Goal: Transaction & Acquisition: Purchase product/service

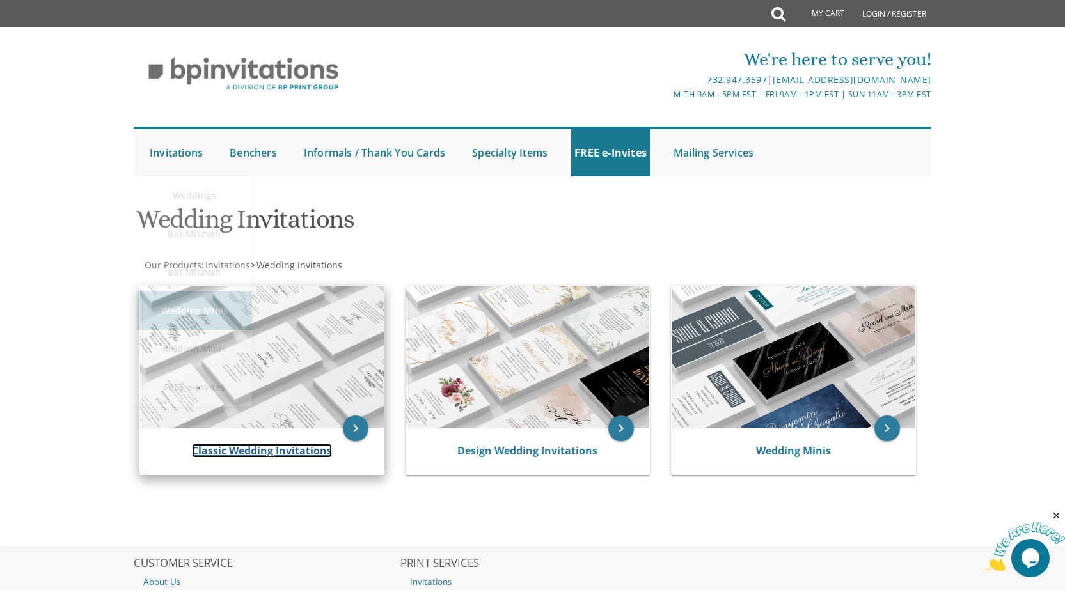
click at [289, 455] on link "Classic Wedding Invitations" at bounding box center [262, 451] width 140 height 14
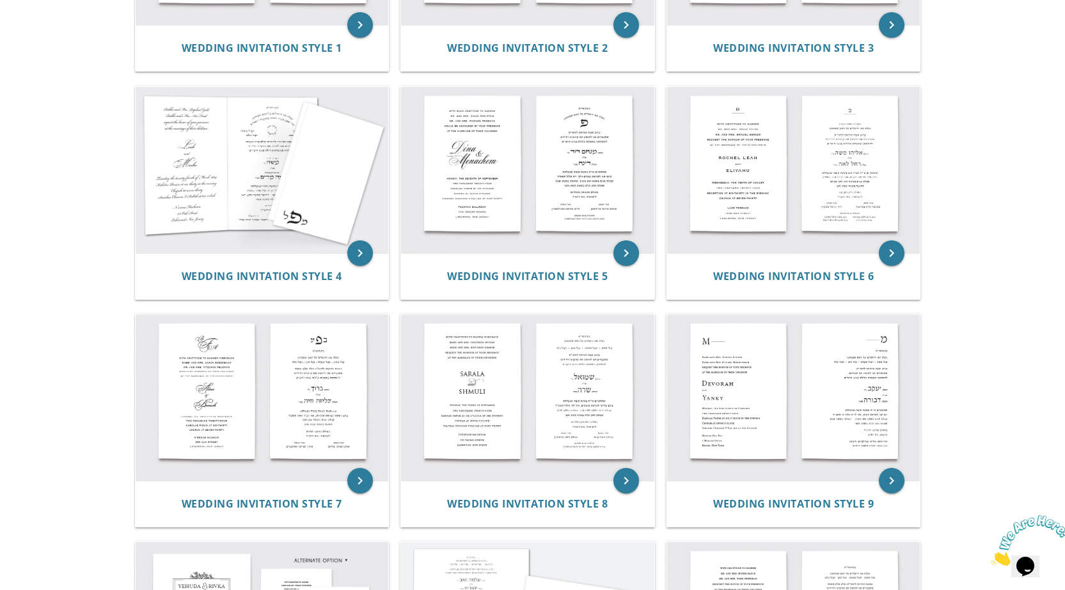
scroll to position [448, 0]
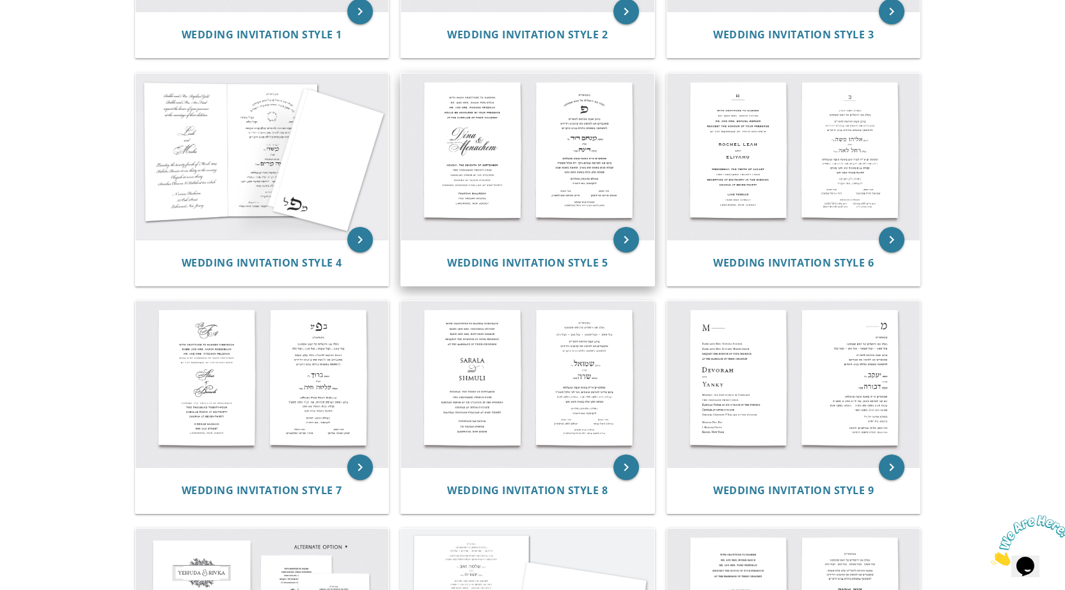
click at [489, 198] on img at bounding box center [527, 157] width 253 height 166
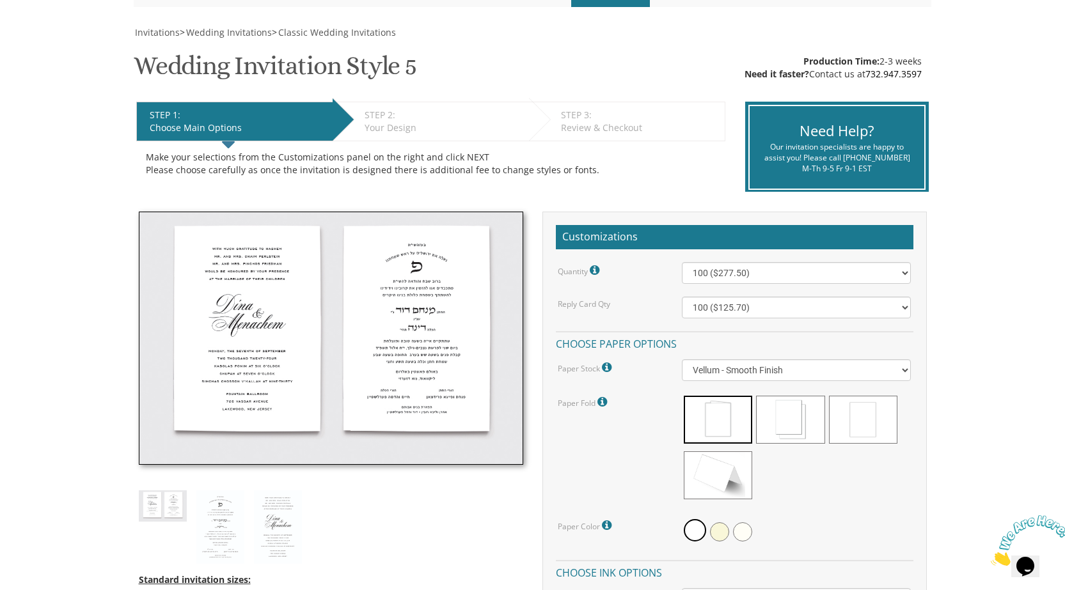
scroll to position [192, 0]
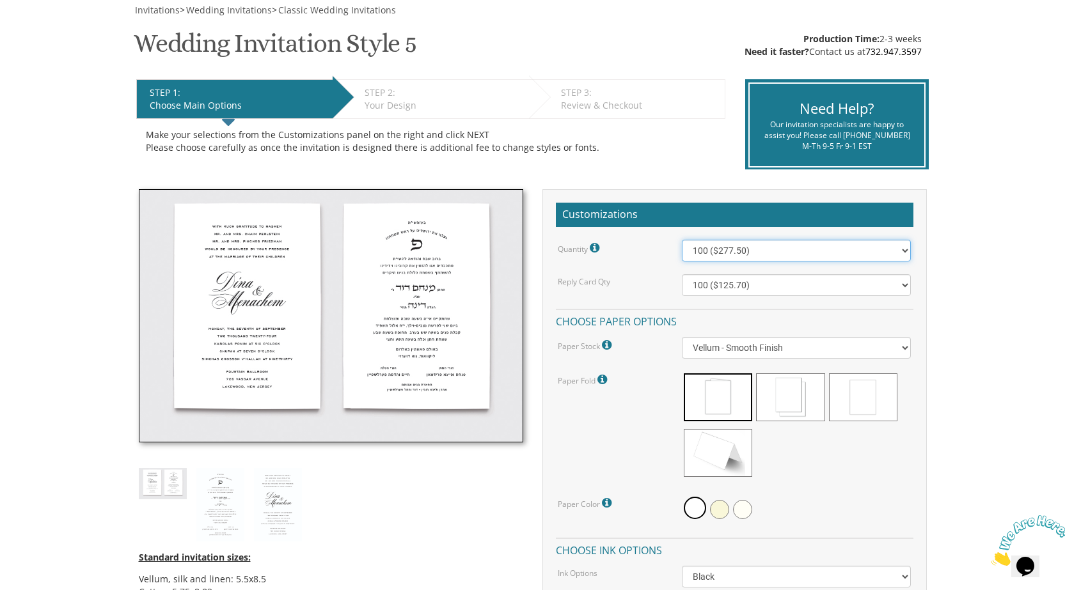
click at [727, 253] on select "100 ($277.50) 200 ($330.45) 300 ($380.65) 400 ($432.70) 500 ($482.10) 600 ($534…" at bounding box center [796, 251] width 229 height 22
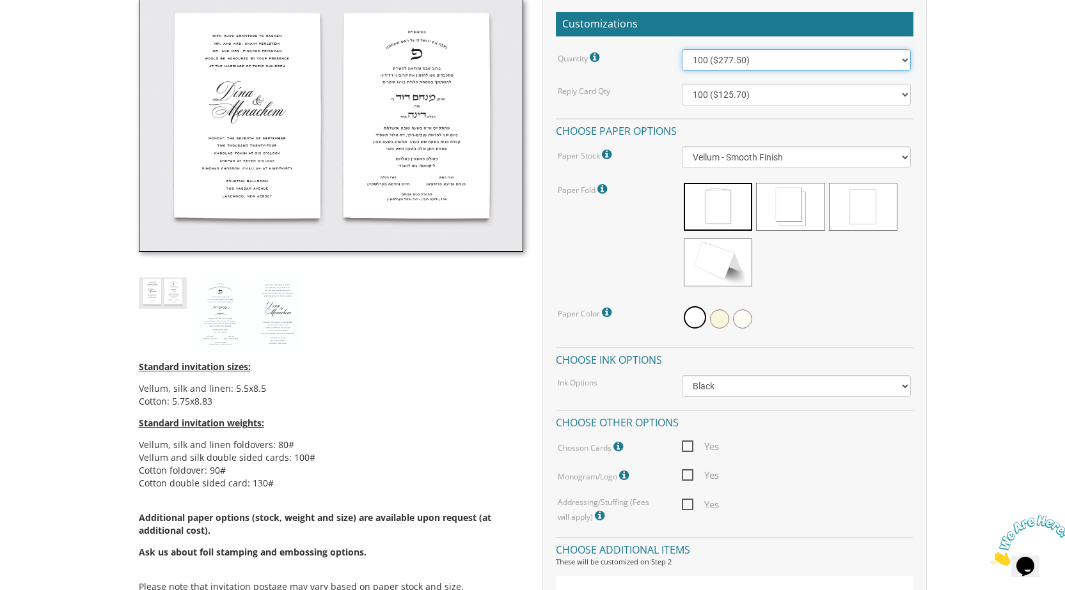
scroll to position [384, 0]
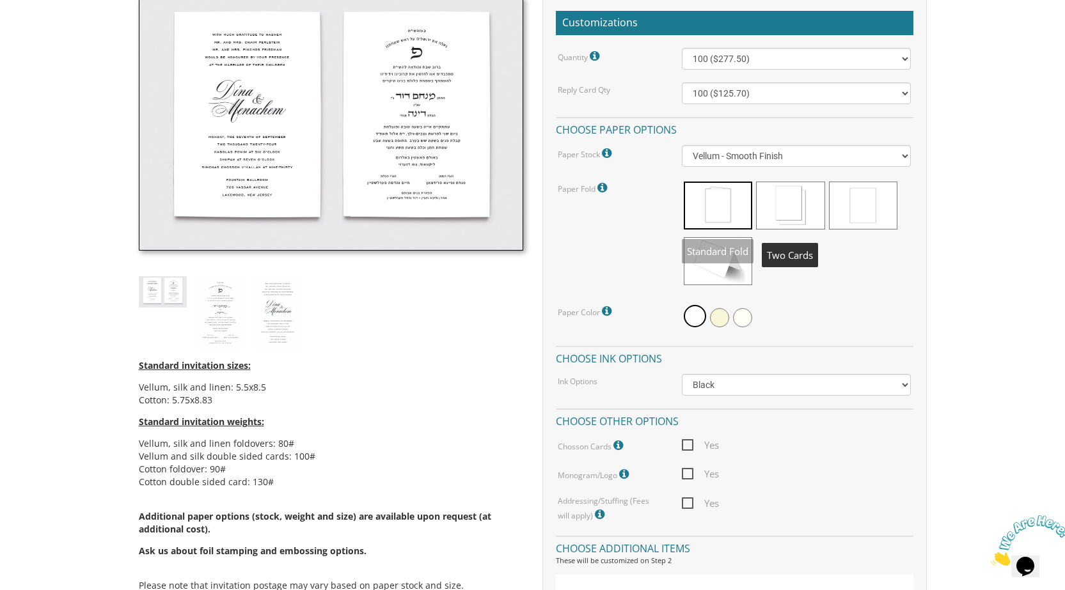
click at [767, 207] on span at bounding box center [790, 206] width 68 height 48
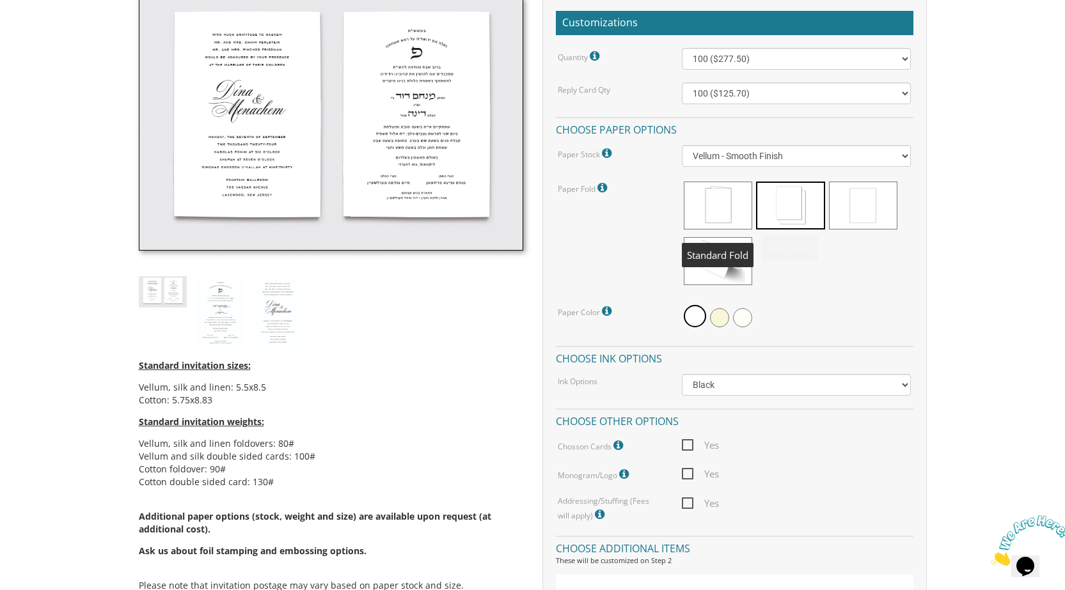
click at [725, 211] on span at bounding box center [718, 206] width 68 height 48
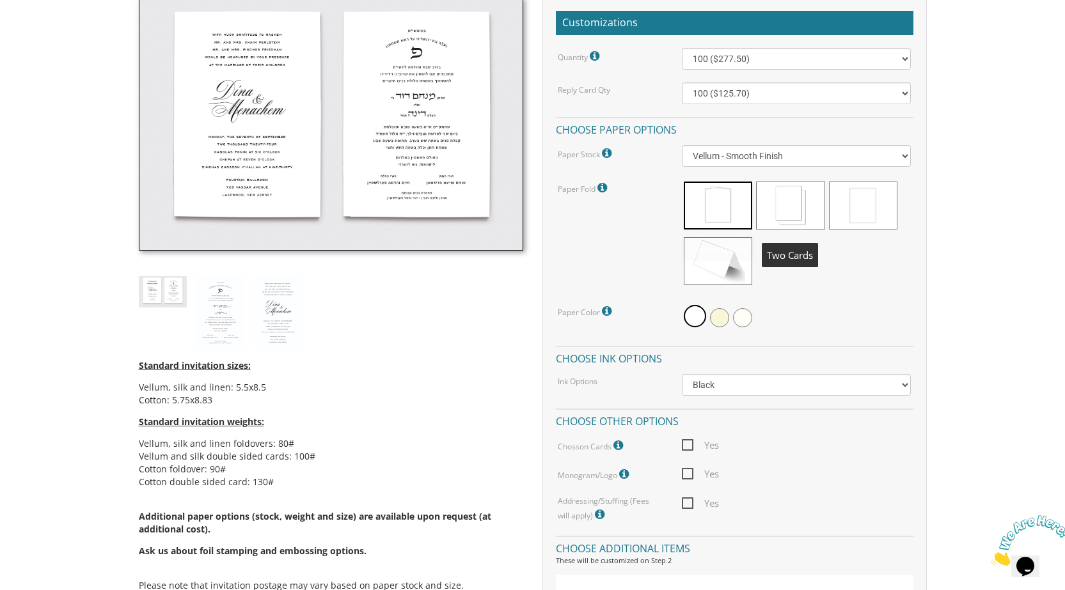
click at [768, 208] on span at bounding box center [790, 206] width 68 height 48
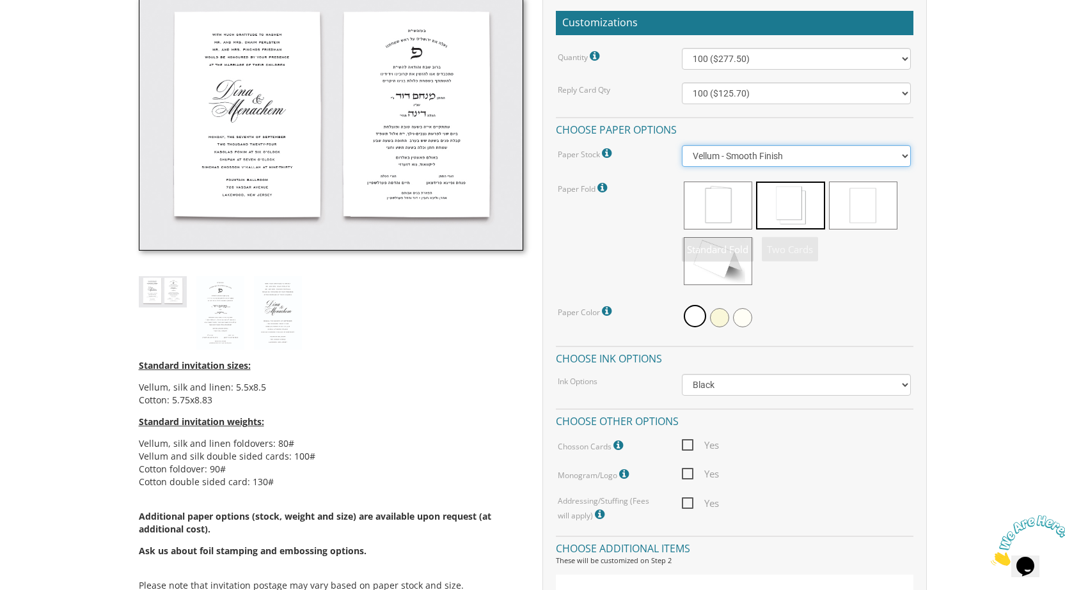
click at [739, 164] on select "Vellum - Smooth Finish Linen - Subtle Embossed Crosshatch Texture Silk - Soft, …" at bounding box center [796, 156] width 229 height 22
click at [682, 148] on select "Vellum - Smooth Finish Linen - Subtle Embossed Crosshatch Texture Silk - Soft, …" at bounding box center [796, 156] width 229 height 22
click at [741, 165] on select "Vellum - Smooth Finish Linen - Subtle Embossed Crosshatch Texture Silk - Soft, …" at bounding box center [796, 156] width 229 height 22
click at [682, 148] on select "Vellum - Smooth Finish Linen - Subtle Embossed Crosshatch Texture Silk - Soft, …" at bounding box center [796, 156] width 229 height 22
click at [730, 159] on select "Vellum - Smooth Finish Linen - Subtle Embossed Crosshatch Texture Silk - Soft, …" at bounding box center [796, 156] width 229 height 22
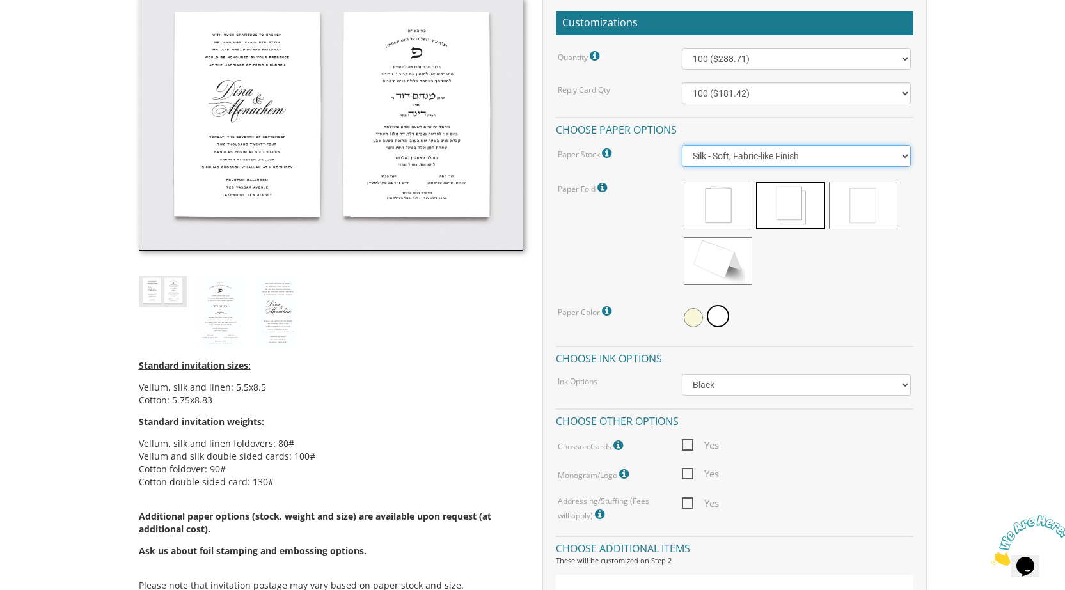
click at [682, 148] on select "Vellum - Smooth Finish Linen - Subtle Embossed Crosshatch Texture Silk - Soft, …" at bounding box center [796, 156] width 229 height 22
click at [719, 161] on select "Vellum - Smooth Finish Linen - Subtle Embossed Crosshatch Texture Silk - Soft, …" at bounding box center [796, 156] width 229 height 22
click at [682, 148] on select "Vellum - Smooth Finish Linen - Subtle Embossed Crosshatch Texture Silk - Soft, …" at bounding box center [796, 156] width 229 height 22
click at [723, 156] on select "Vellum - Smooth Finish Linen - Subtle Embossed Crosshatch Texture Silk - Soft, …" at bounding box center [796, 156] width 229 height 22
click at [682, 148] on select "Vellum - Smooth Finish Linen - Subtle Embossed Crosshatch Texture Silk - Soft, …" at bounding box center [796, 156] width 229 height 22
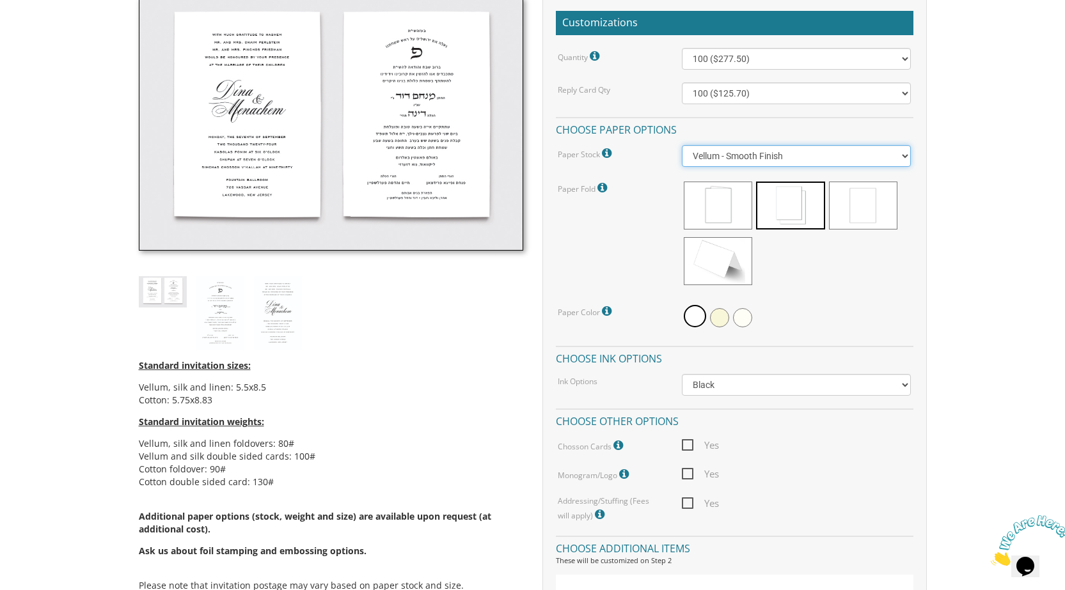
click at [718, 159] on select "Vellum - Smooth Finish Linen - Subtle Embossed Crosshatch Texture Silk - Soft, …" at bounding box center [796, 156] width 229 height 22
click at [682, 148] on select "Vellum - Smooth Finish Linen - Subtle Embossed Crosshatch Texture Silk - Soft, …" at bounding box center [796, 156] width 229 height 22
click at [716, 158] on select "Vellum - Smooth Finish Linen - Subtle Embossed Crosshatch Texture Silk - Soft, …" at bounding box center [796, 156] width 229 height 22
select select "Vellum"
click at [682, 148] on select "Vellum - Smooth Finish Linen - Subtle Embossed Crosshatch Texture Silk - Soft, …" at bounding box center [796, 156] width 229 height 22
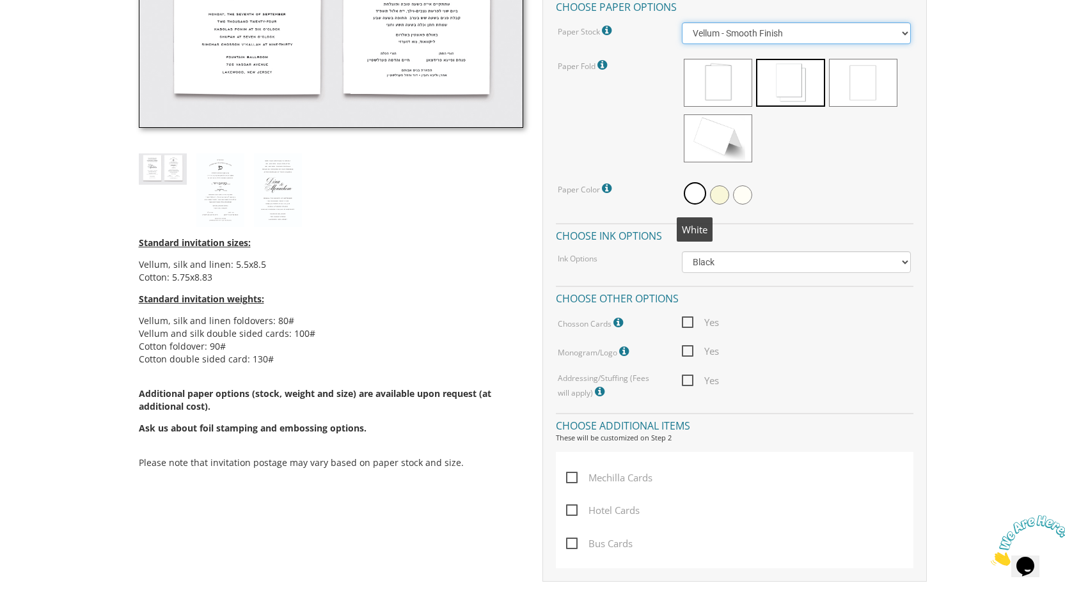
scroll to position [512, 0]
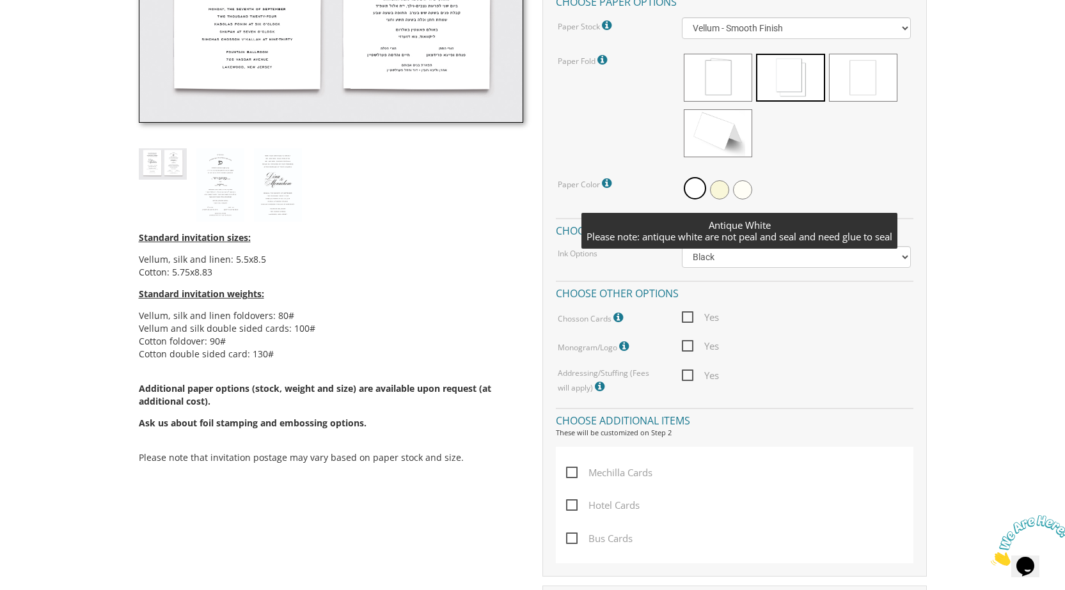
click at [750, 194] on span at bounding box center [742, 189] width 19 height 19
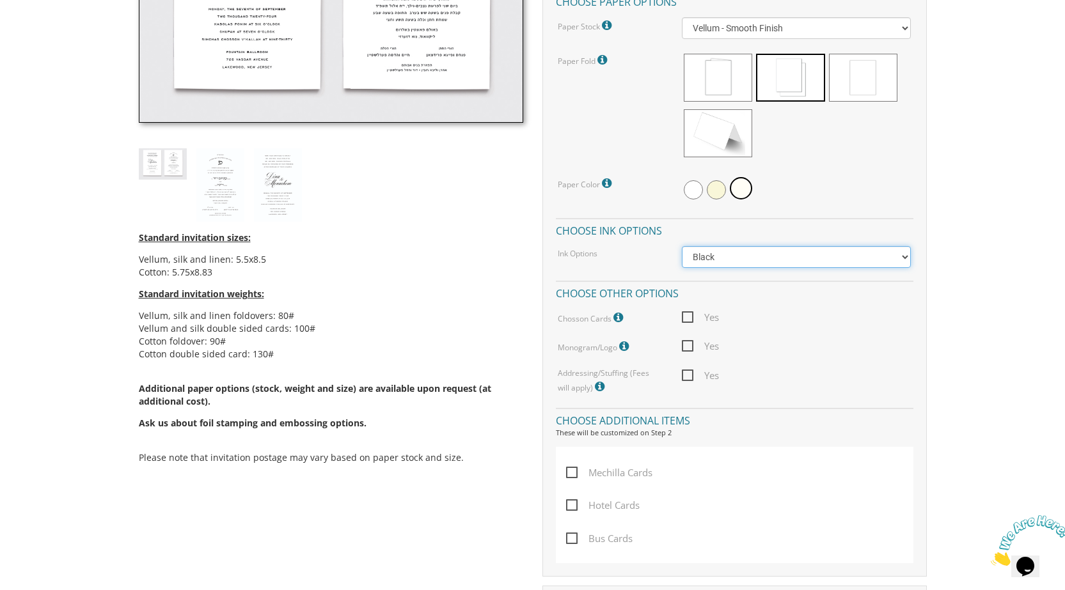
click at [713, 263] on select "Black Colored Ink ($65.00) Black + One Color ($211.00) Two Colors ($265.00)" at bounding box center [796, 257] width 229 height 22
click at [732, 259] on select "Black Colored Ink ($65.00) Black + One Color ($211.00) Two Colors ($265.00)" at bounding box center [796, 257] width 229 height 22
click at [595, 387] on icon at bounding box center [601, 387] width 13 height 12
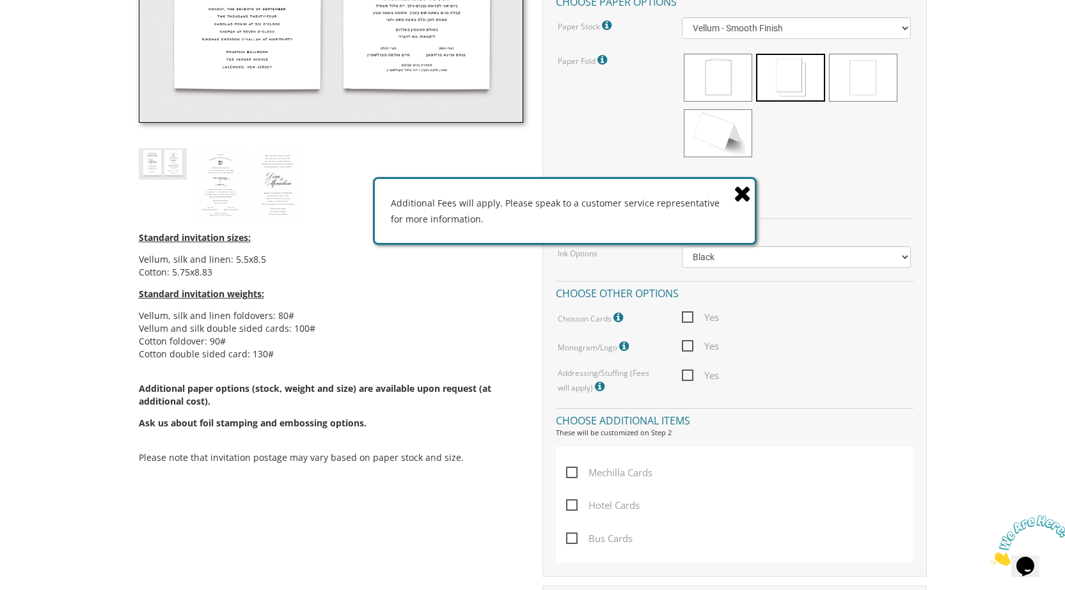
click at [741, 184] on icon at bounding box center [742, 193] width 18 height 22
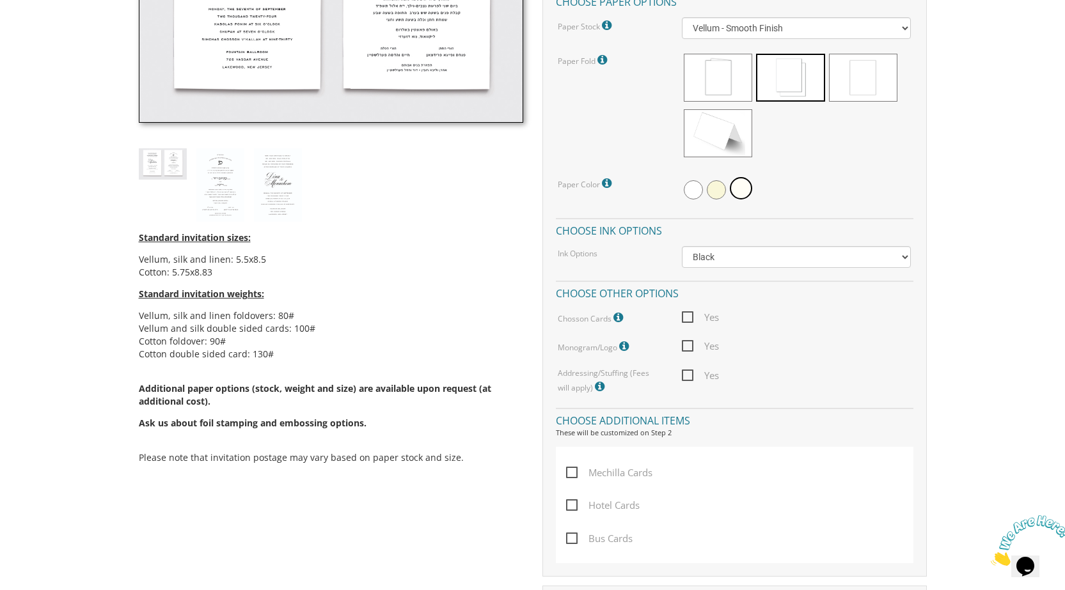
click at [686, 380] on span "Yes" at bounding box center [700, 376] width 37 height 16
click at [686, 379] on input "Yes" at bounding box center [686, 374] width 8 height 8
checkbox input "true"
click at [627, 347] on icon at bounding box center [625, 347] width 13 height 12
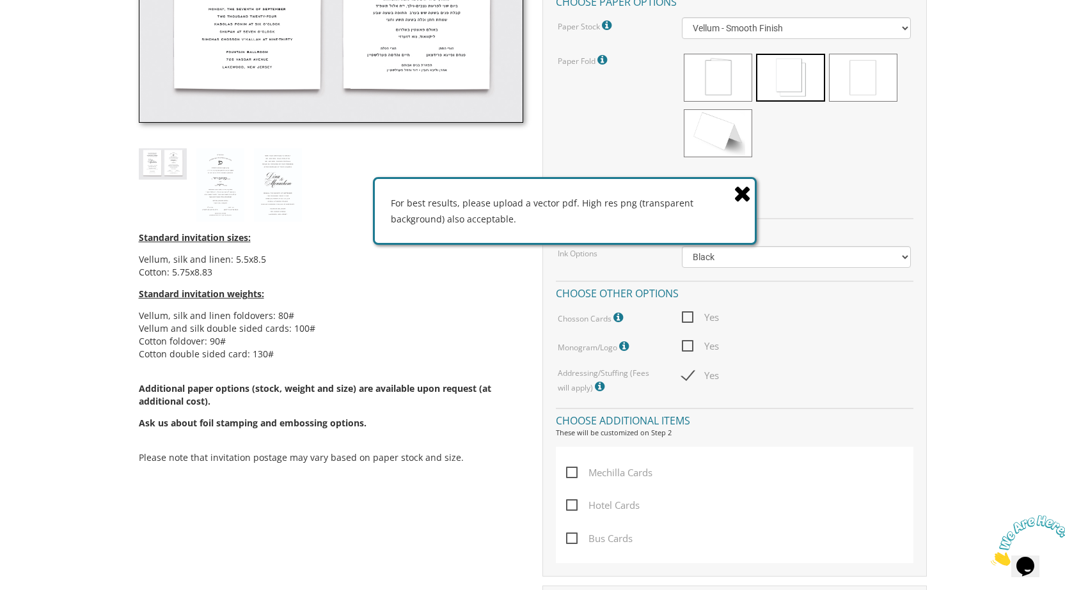
click at [742, 183] on icon at bounding box center [742, 193] width 18 height 22
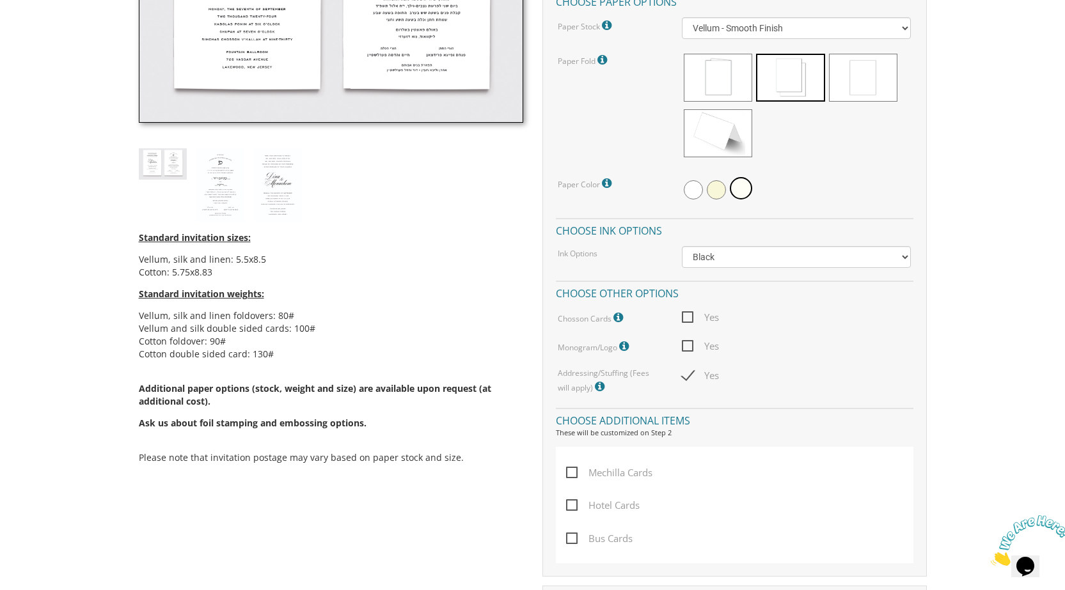
click at [689, 323] on span "Yes" at bounding box center [700, 318] width 37 height 16
click at [689, 320] on input "Yes" at bounding box center [686, 316] width 8 height 8
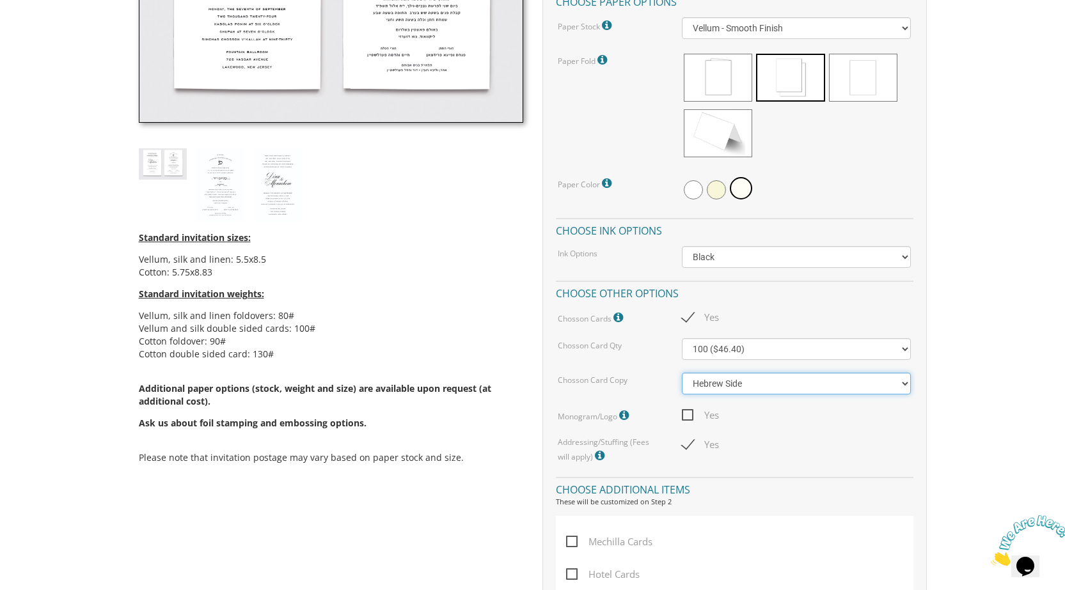
click at [710, 383] on select "Hebrew Side English Side" at bounding box center [796, 384] width 229 height 22
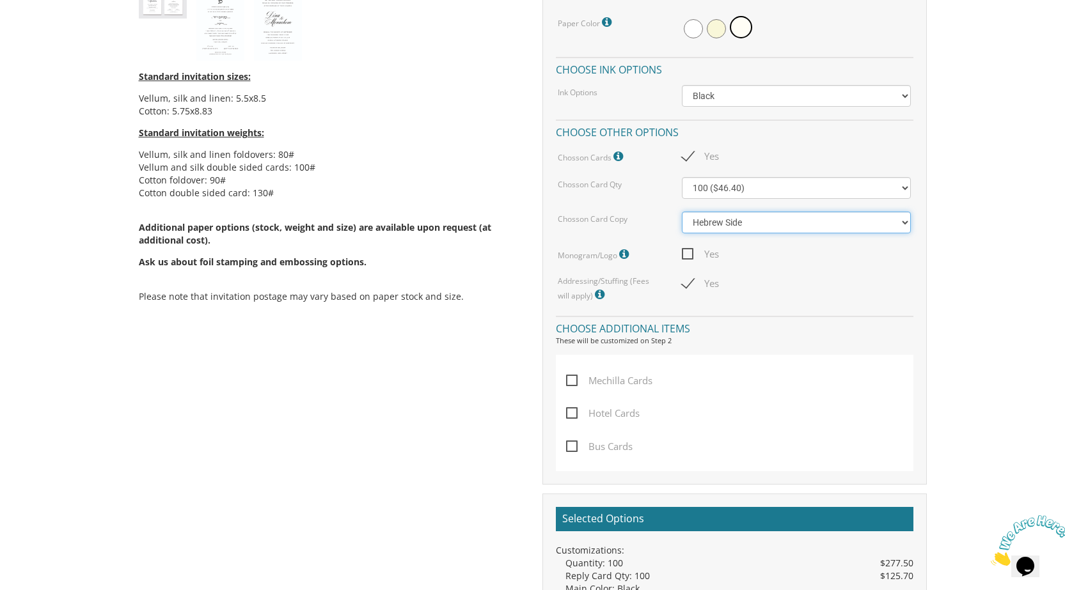
scroll to position [639, 0]
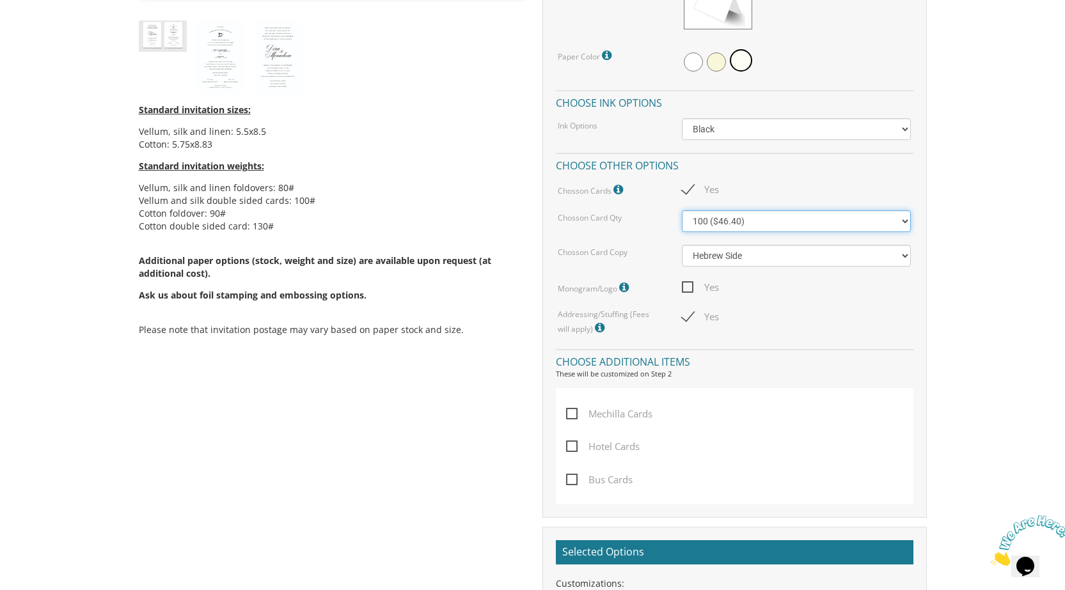
click at [700, 229] on select "100 ($46.40) 200 ($55.20) 300 ($61.85)" at bounding box center [796, 221] width 229 height 22
click at [687, 193] on span "Yes" at bounding box center [700, 190] width 37 height 16
click at [687, 192] on input "Yes" at bounding box center [686, 188] width 8 height 8
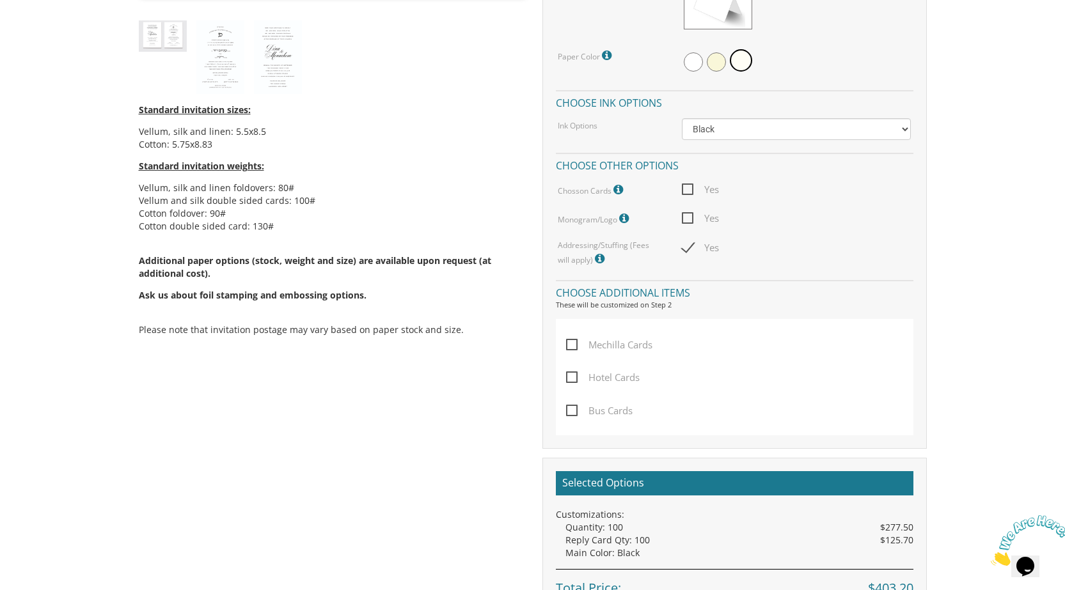
click at [686, 194] on span "Yes" at bounding box center [700, 190] width 37 height 16
click at [686, 192] on input "Yes" at bounding box center [686, 188] width 8 height 8
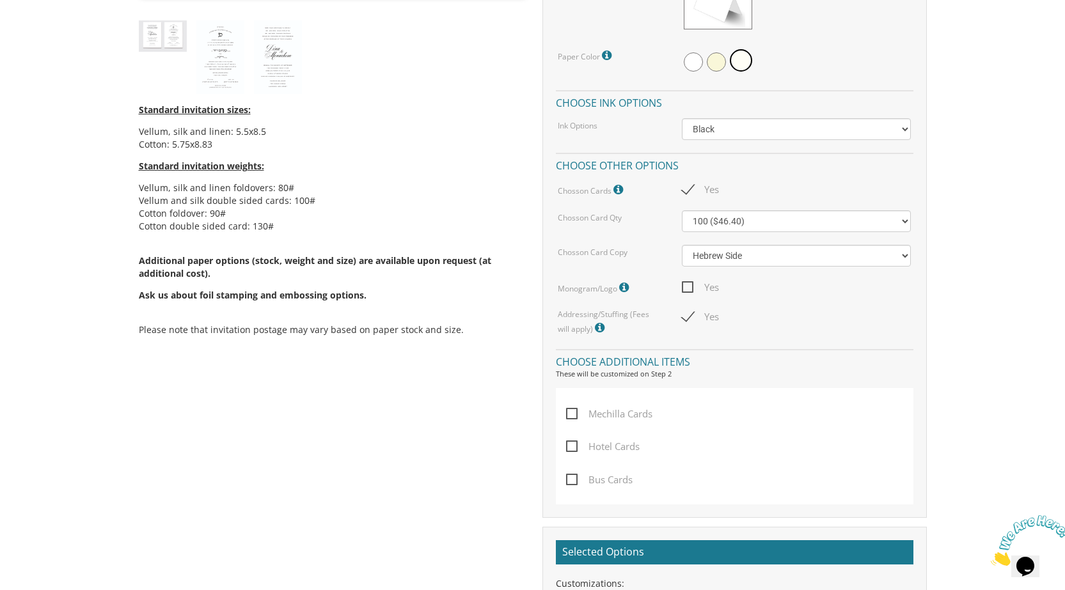
click at [624, 193] on icon at bounding box center [619, 190] width 13 height 12
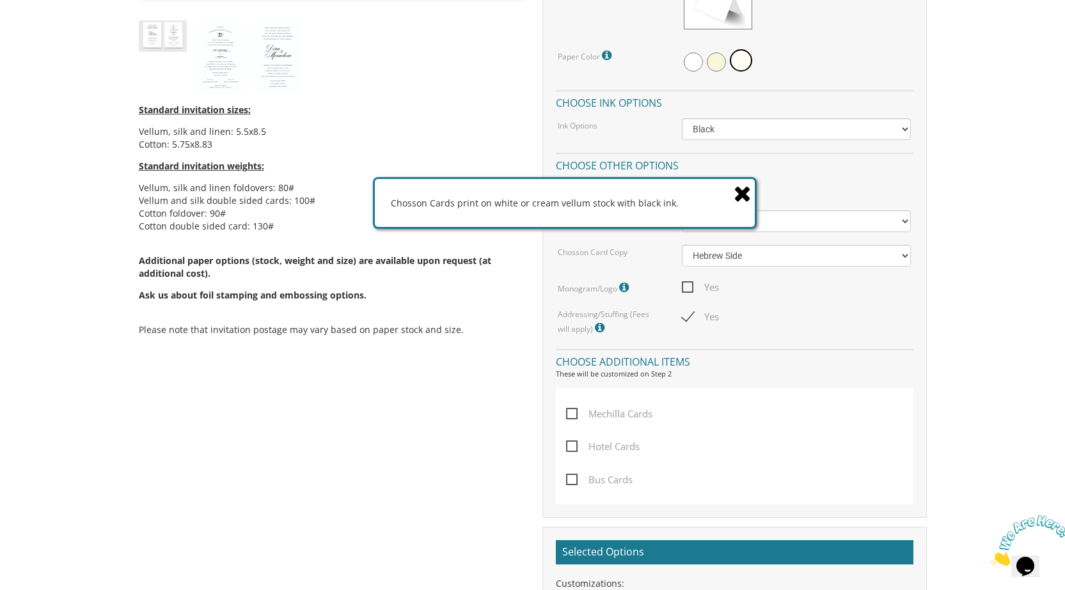
click at [744, 189] on icon at bounding box center [742, 193] width 18 height 22
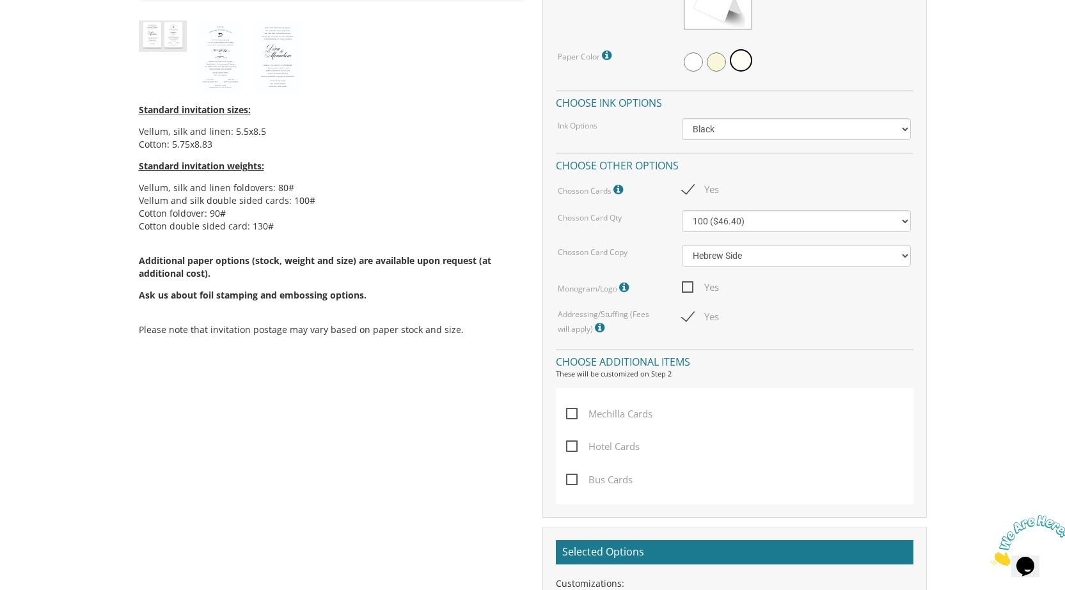
click at [619, 190] on icon at bounding box center [619, 190] width 13 height 12
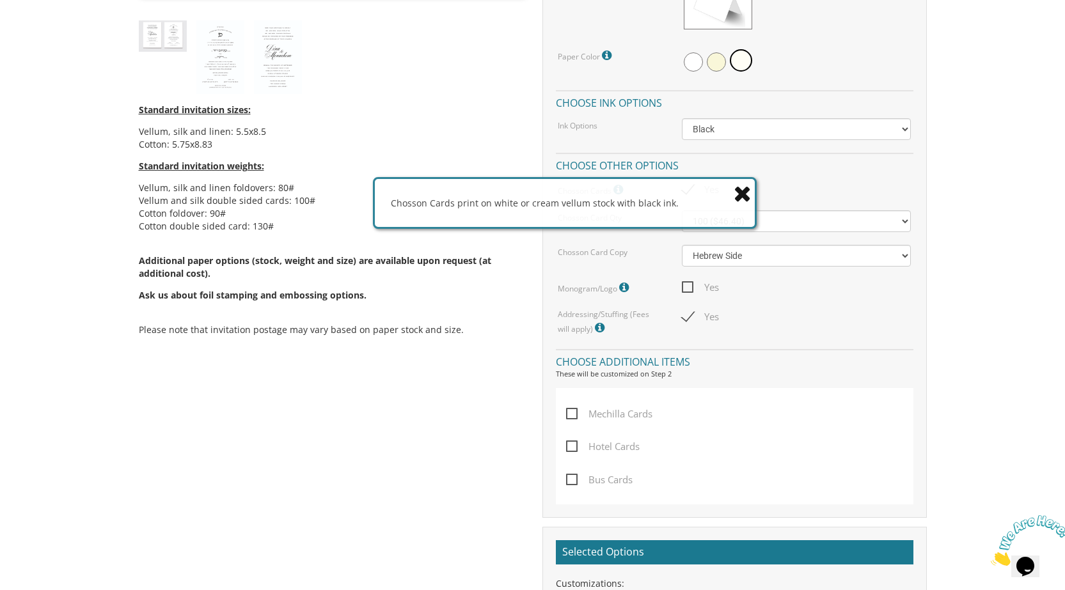
click at [731, 196] on div "Chosson Cards print on white or cream vellum stock with black ink." at bounding box center [565, 203] width 380 height 48
click at [741, 192] on icon at bounding box center [742, 193] width 18 height 22
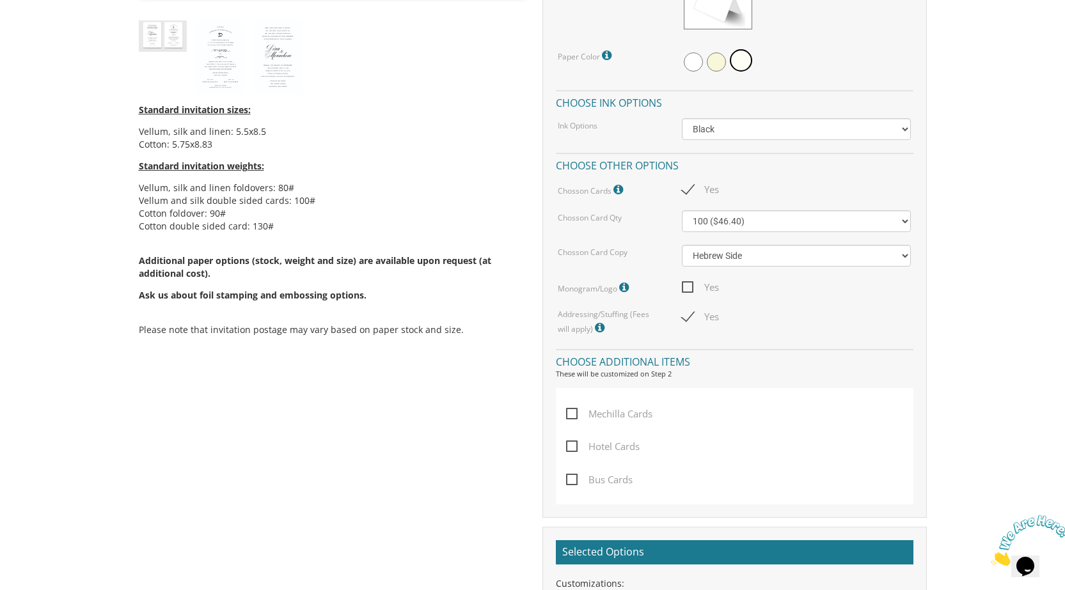
click at [704, 197] on span "Yes" at bounding box center [700, 190] width 37 height 16
click at [690, 192] on input "Yes" at bounding box center [686, 188] width 8 height 8
checkbox input "false"
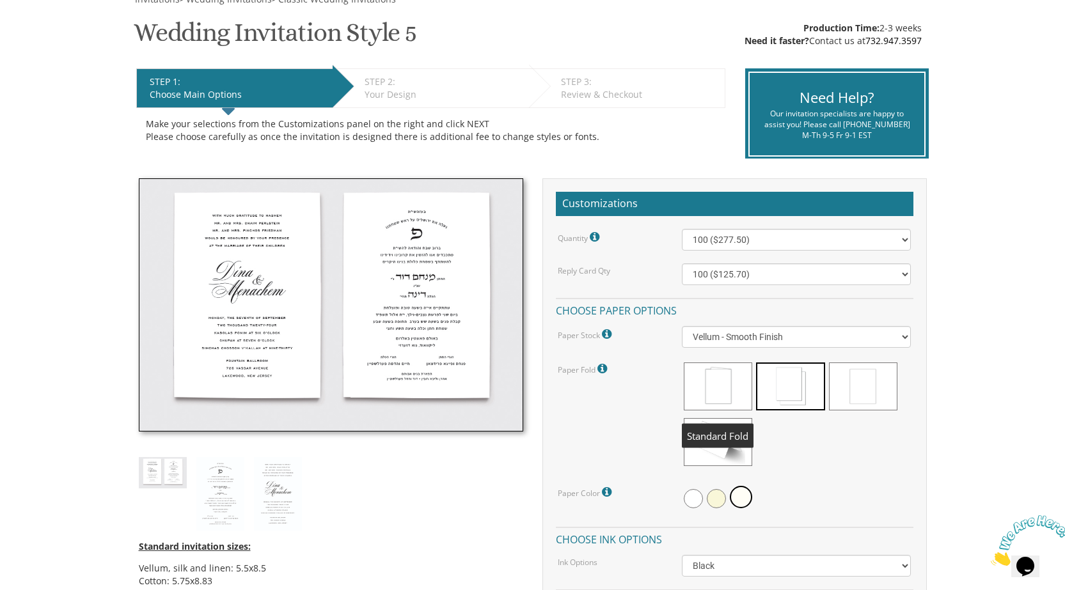
scroll to position [192, 0]
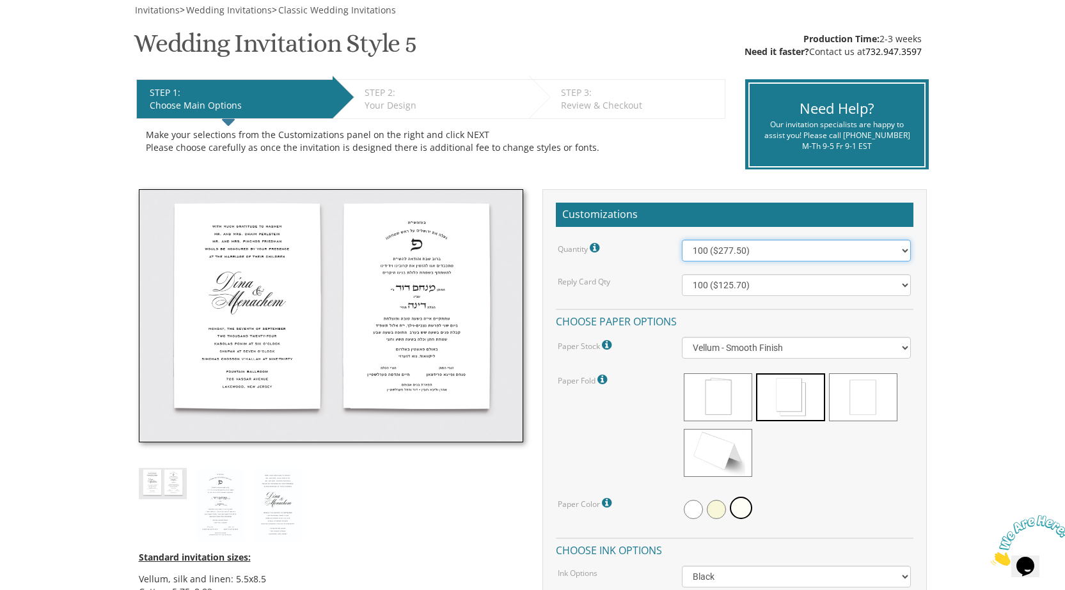
click at [734, 253] on select "100 ($277.50) 200 ($330.45) 300 ($380.65) 400 ($432.70) 500 ($482.10) 600 ($534…" at bounding box center [796, 251] width 229 height 22
click at [682, 243] on select "100 ($277.50) 200 ($330.45) 300 ($380.65) 400 ($432.70) 500 ($482.10) 600 ($534…" at bounding box center [796, 251] width 229 height 22
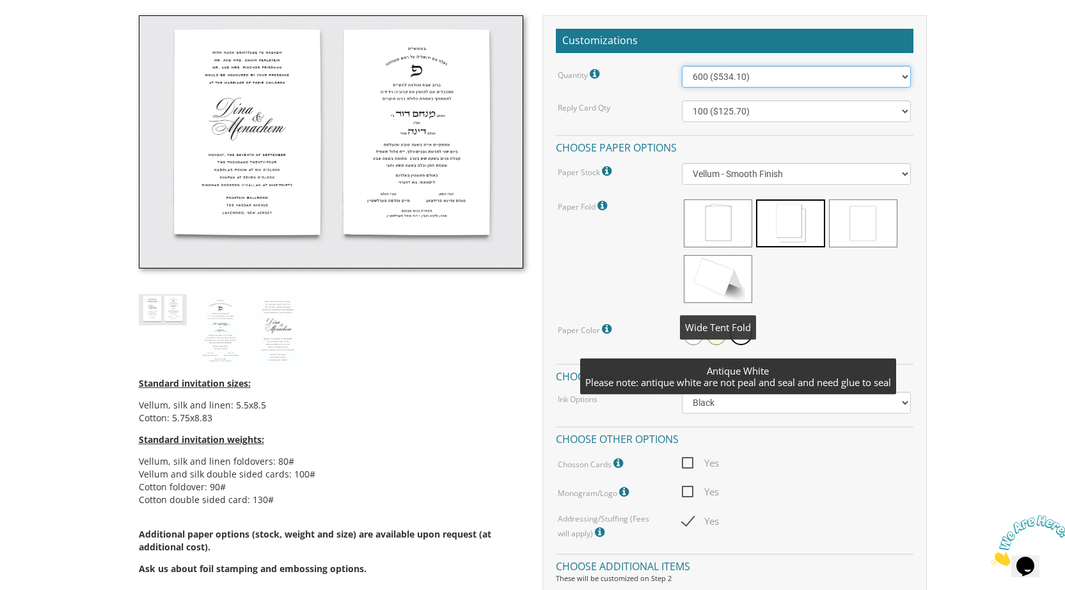
scroll to position [256, 0]
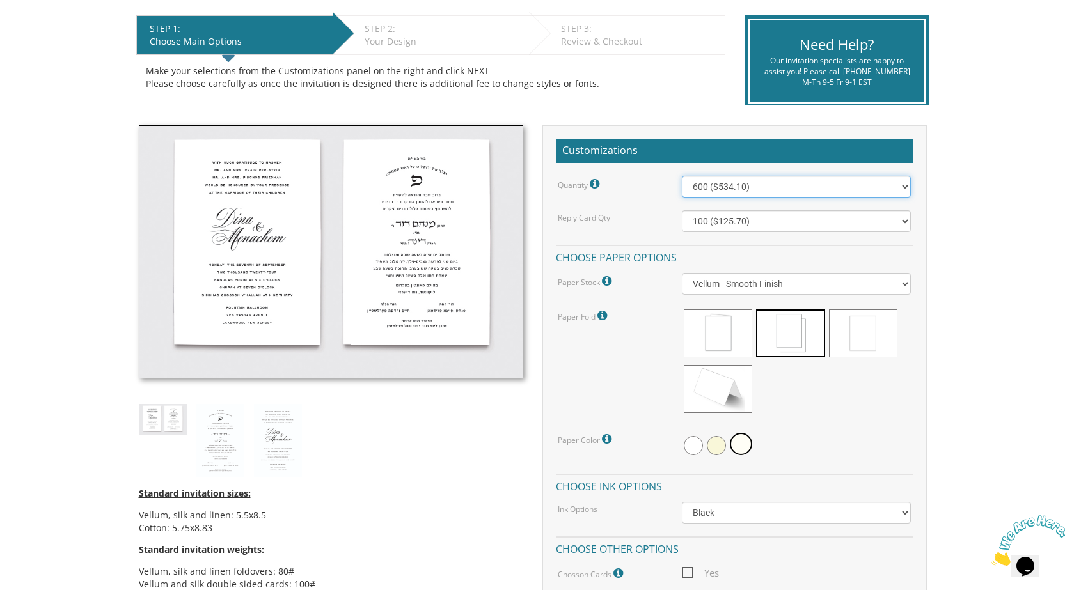
click at [731, 192] on select "100 ($277.50) 200 ($330.45) 300 ($380.65) 400 ($432.70) 500 ($482.10) 600 ($534…" at bounding box center [796, 187] width 229 height 22
select select "700"
click at [682, 179] on select "100 ($277.50) 200 ($330.45) 300 ($380.65) 400 ($432.70) 500 ($482.10) 600 ($534…" at bounding box center [796, 187] width 229 height 22
click at [715, 226] on select "100 ($125.70) 200 ($150.60) 300 ($177.95) 400 ($270.70) 500 ($225.30) 600 ($249…" at bounding box center [796, 221] width 229 height 22
select select "300"
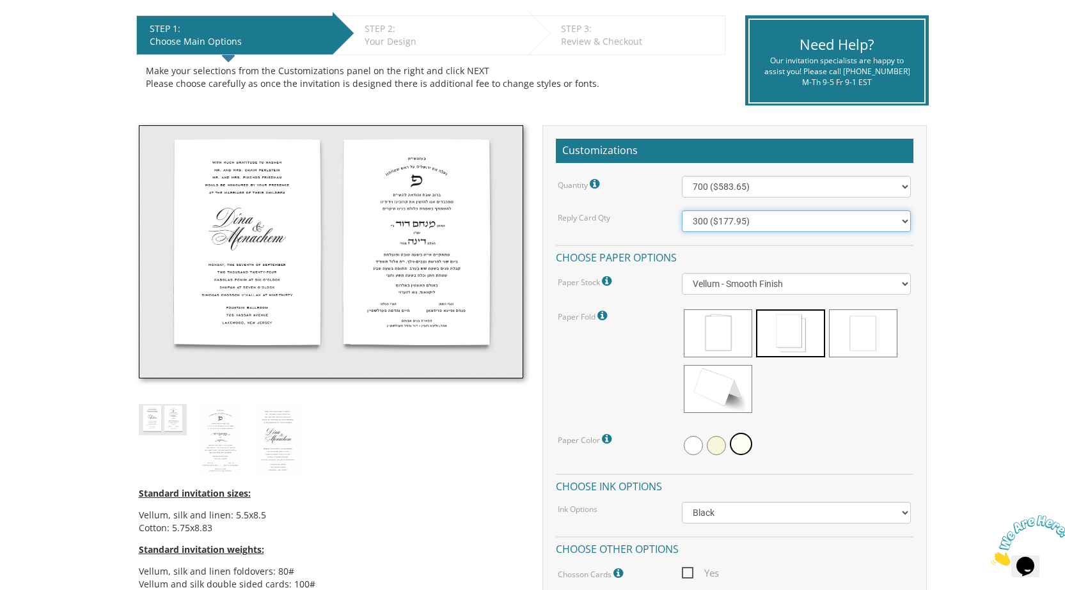
click at [682, 214] on select "100 ($125.70) 200 ($150.60) 300 ($177.95) 400 ($270.70) 500 ($225.30) 600 ($249…" at bounding box center [796, 221] width 229 height 22
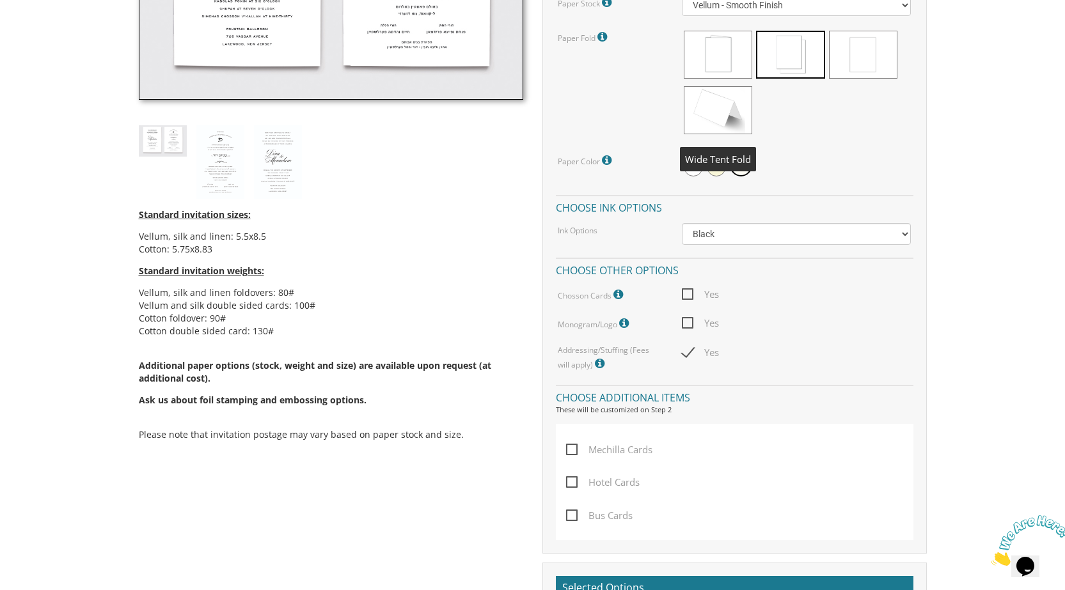
scroll to position [576, 0]
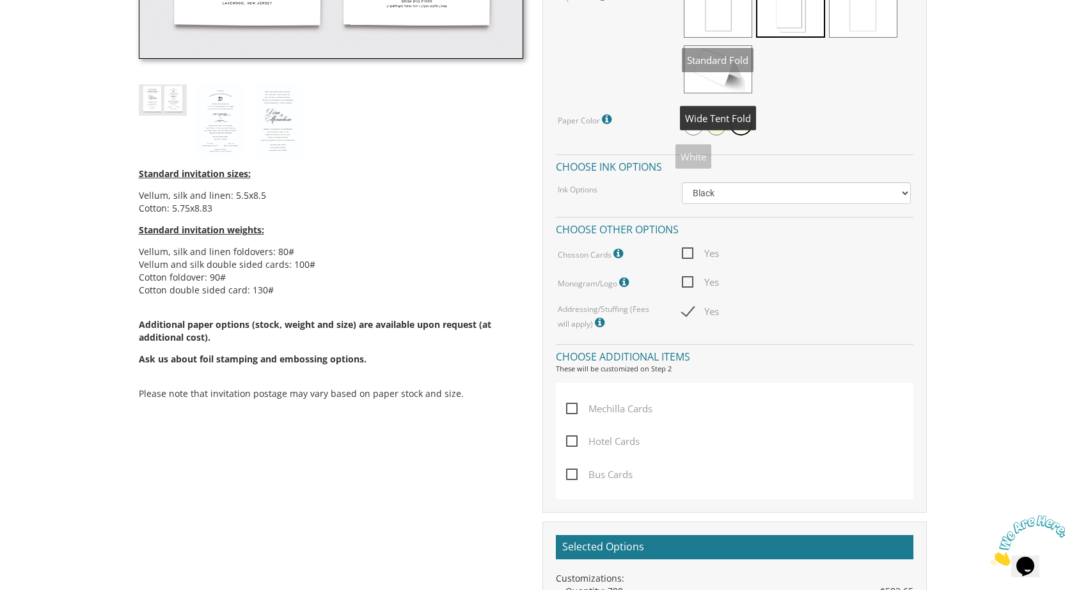
click at [718, 24] on span at bounding box center [718, 14] width 68 height 48
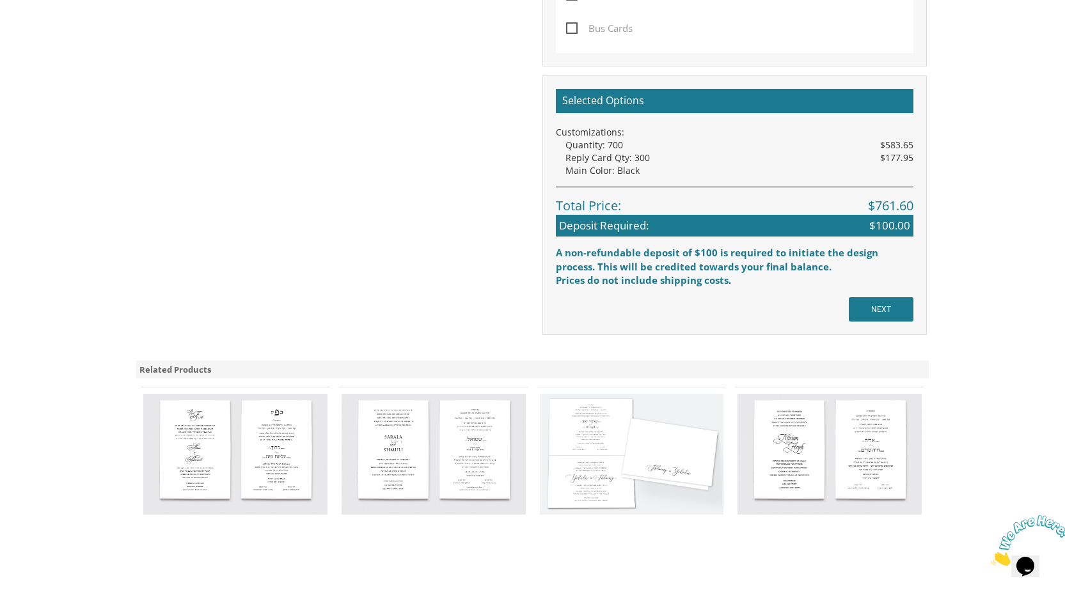
scroll to position [1023, 0]
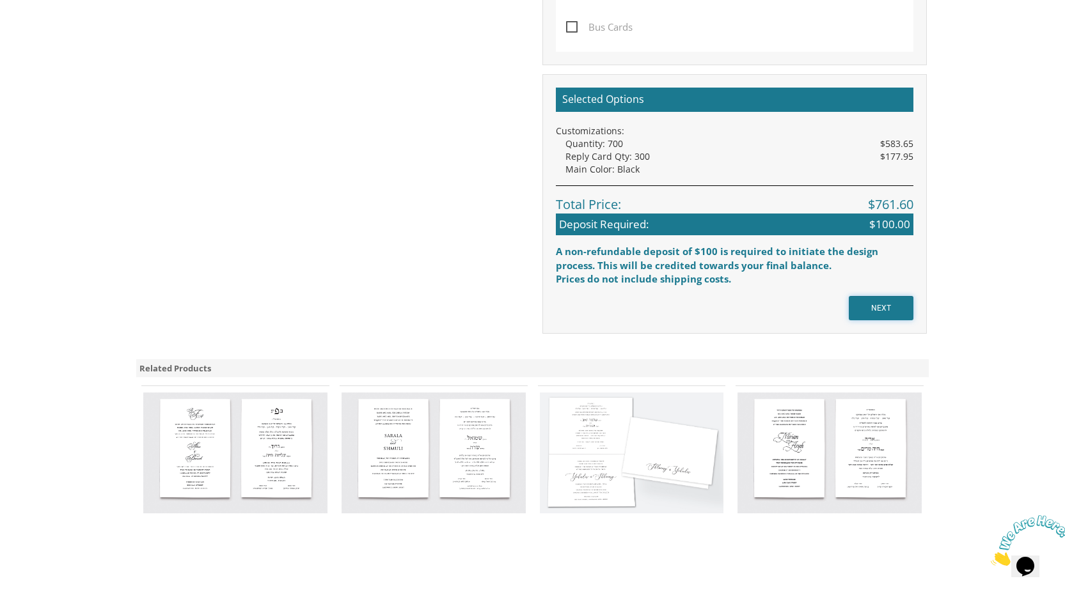
click at [889, 308] on input "NEXT" at bounding box center [881, 308] width 65 height 24
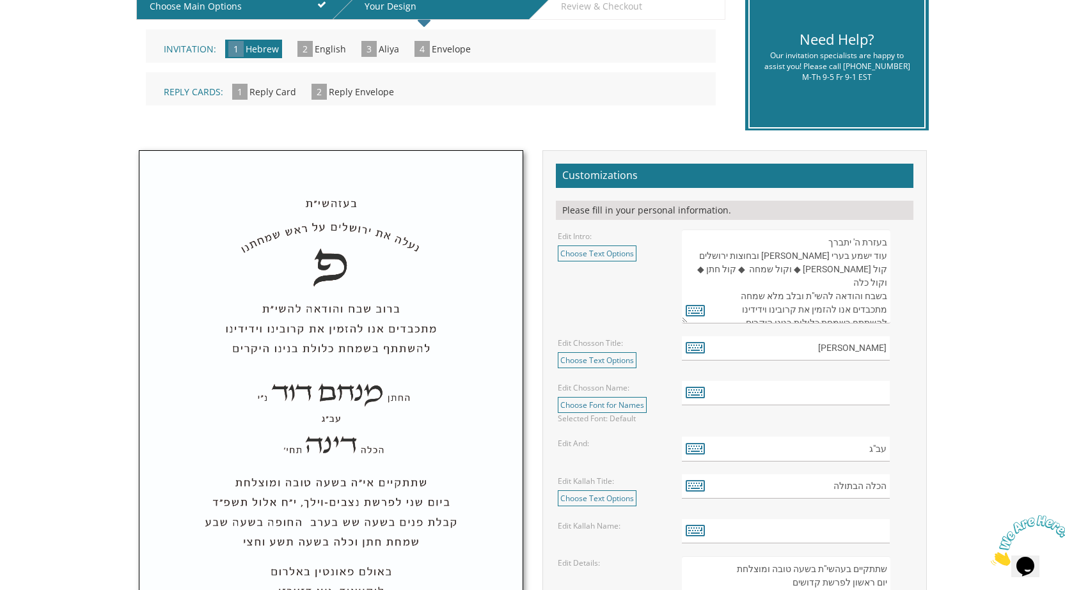
scroll to position [320, 0]
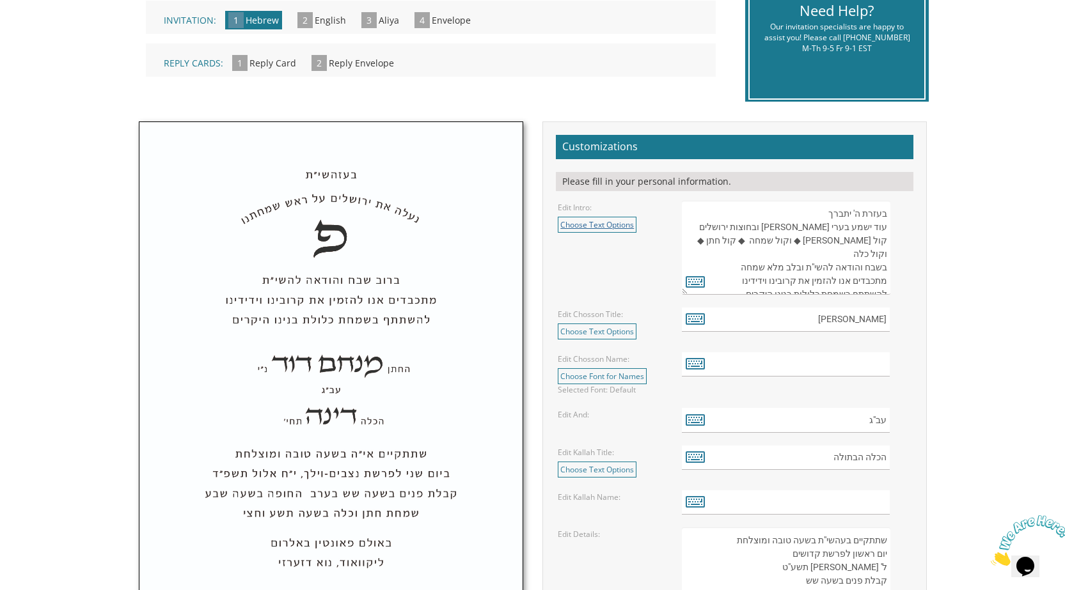
click at [627, 232] on link "Choose Text Options" at bounding box center [597, 225] width 79 height 16
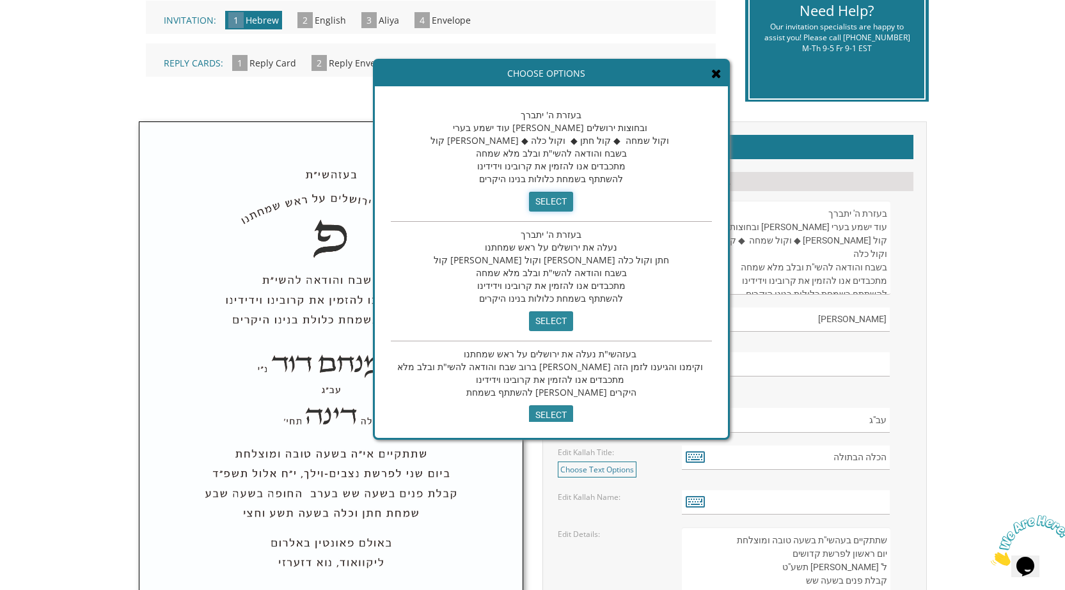
click at [529, 200] on input "select" at bounding box center [551, 202] width 44 height 20
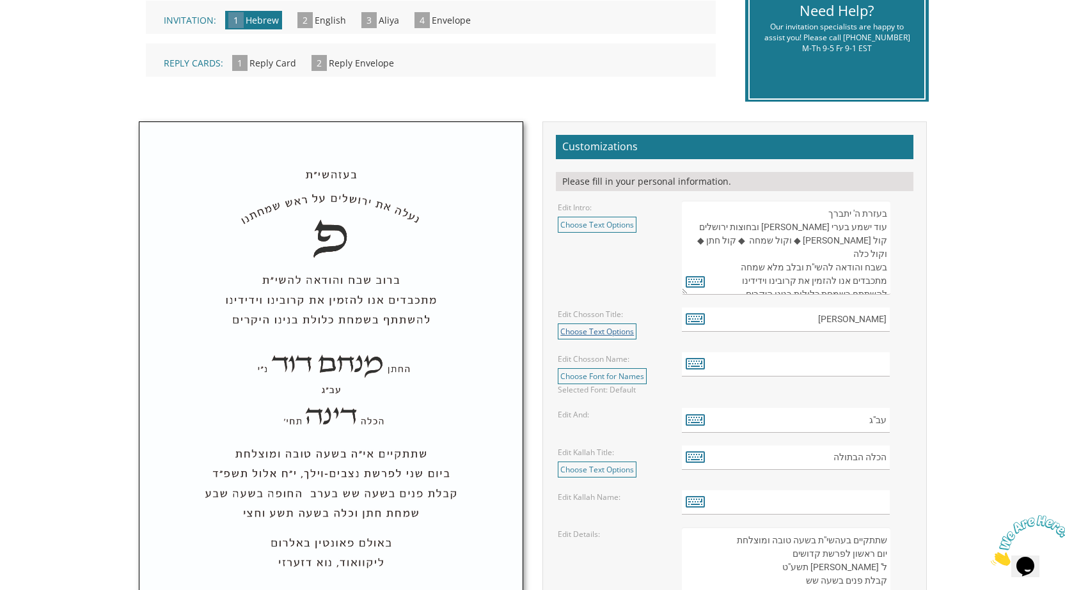
click at [623, 336] on link "Choose Text Options" at bounding box center [597, 332] width 79 height 16
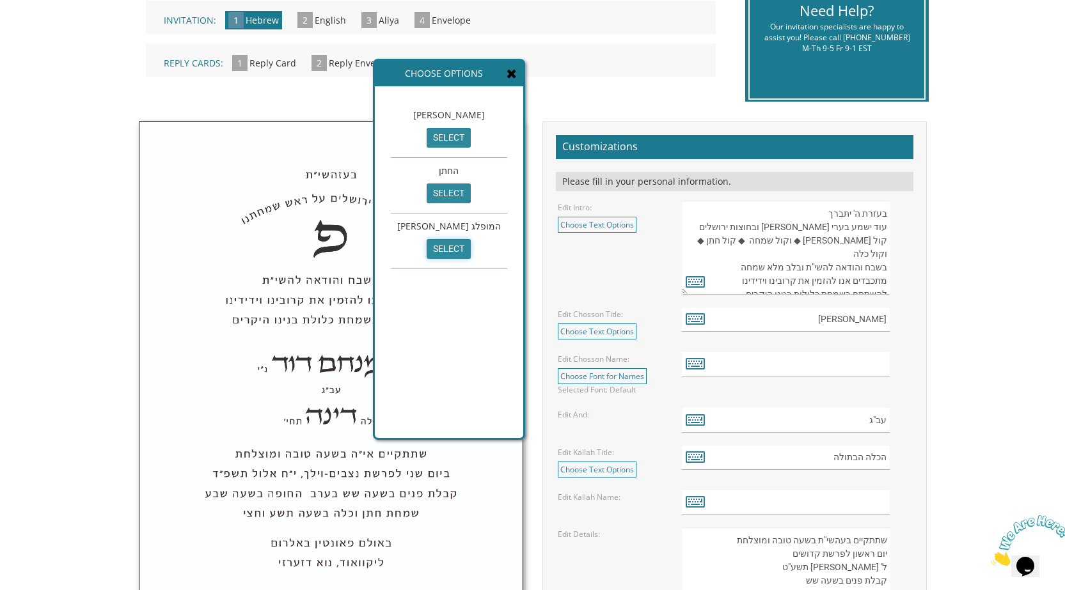
click at [450, 245] on input "select" at bounding box center [449, 249] width 44 height 20
type input "[PERSON_NAME] המופלג"
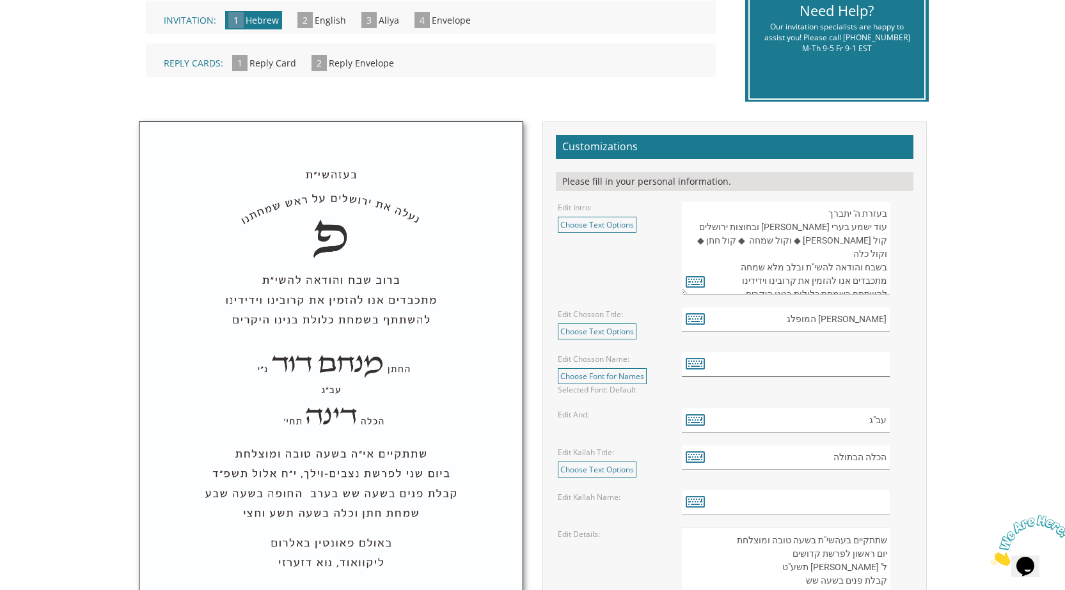
click at [881, 370] on input "text" at bounding box center [786, 364] width 208 height 25
click at [697, 372] on icon at bounding box center [695, 363] width 19 height 18
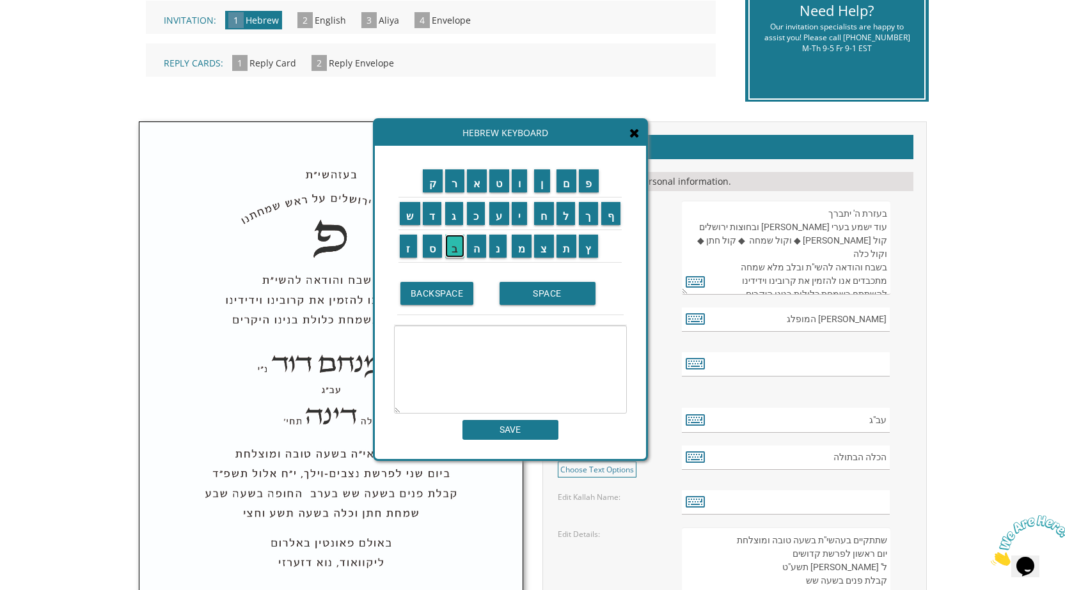
click at [451, 248] on input "ב" at bounding box center [454, 246] width 19 height 23
click at [456, 177] on input "ר" at bounding box center [454, 180] width 19 height 23
drag, startPoint x: 517, startPoint y: 178, endPoint x: 554, endPoint y: 205, distance: 45.8
click at [517, 179] on input "ו" at bounding box center [520, 180] width 16 height 23
click at [590, 217] on input "ך" at bounding box center [588, 213] width 19 height 23
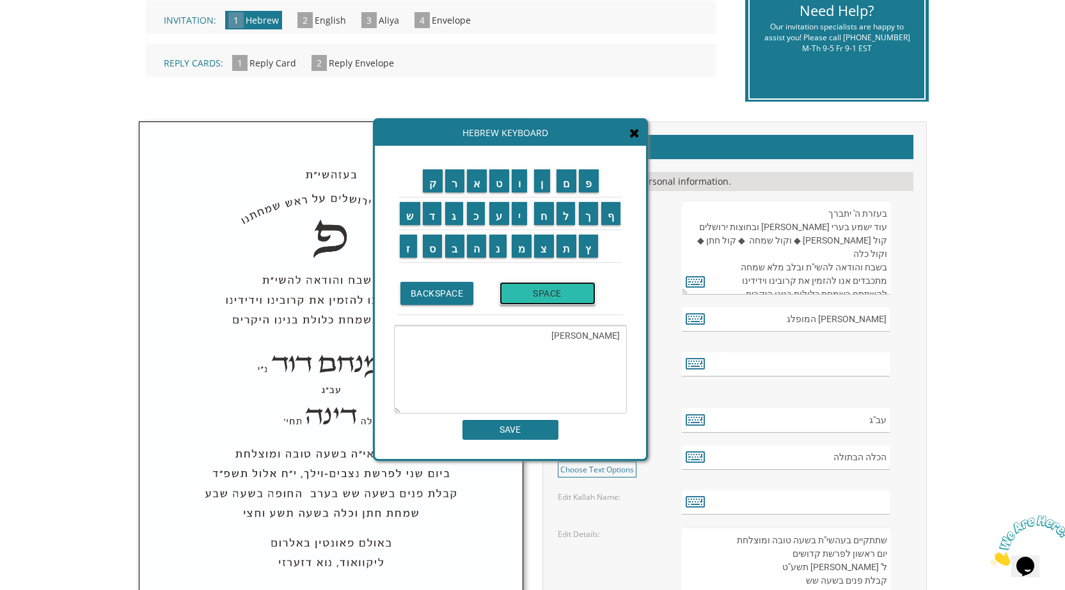
click at [560, 297] on input "SPACE" at bounding box center [547, 293] width 96 height 23
click at [411, 214] on input "ש" at bounding box center [410, 213] width 20 height 23
drag, startPoint x: 455, startPoint y: 182, endPoint x: 459, endPoint y: 202, distance: 20.7
click at [456, 182] on input "ר" at bounding box center [454, 180] width 19 height 23
drag, startPoint x: 459, startPoint y: 217, endPoint x: 483, endPoint y: 184, distance: 41.6
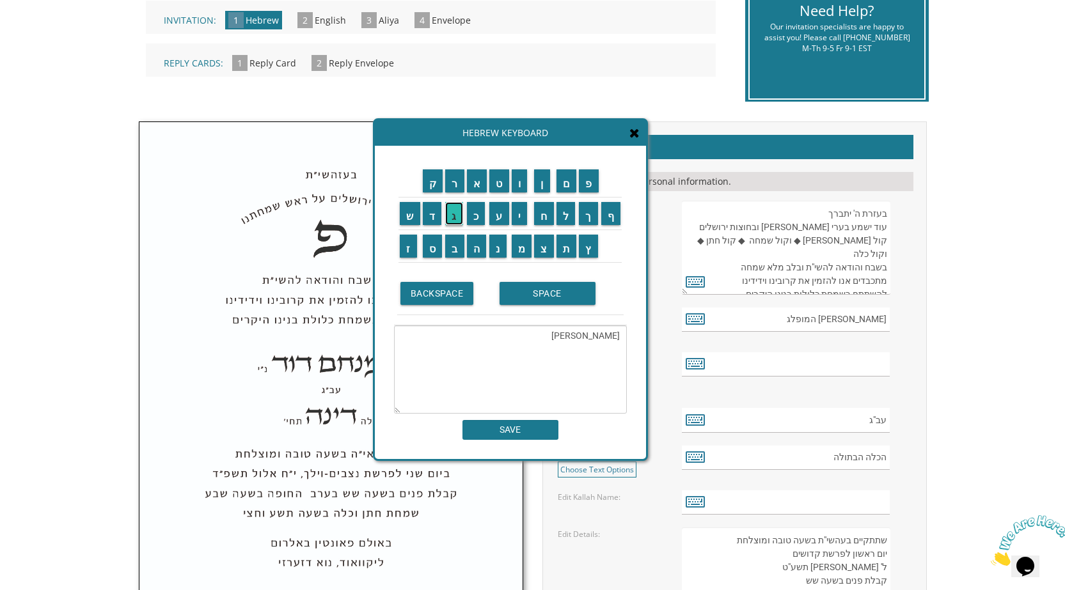
click at [460, 217] on input "ג" at bounding box center [454, 213] width 18 height 23
click at [484, 179] on input "א" at bounding box center [477, 180] width 20 height 23
click at [533, 301] on input "SPACE" at bounding box center [547, 293] width 96 height 23
click at [595, 187] on input "פ" at bounding box center [589, 180] width 20 height 23
click at [633, 148] on div "ק ר א ט ו ן ם פ ש ד ג כ ע י ח ל" at bounding box center [510, 302] width 271 height 313
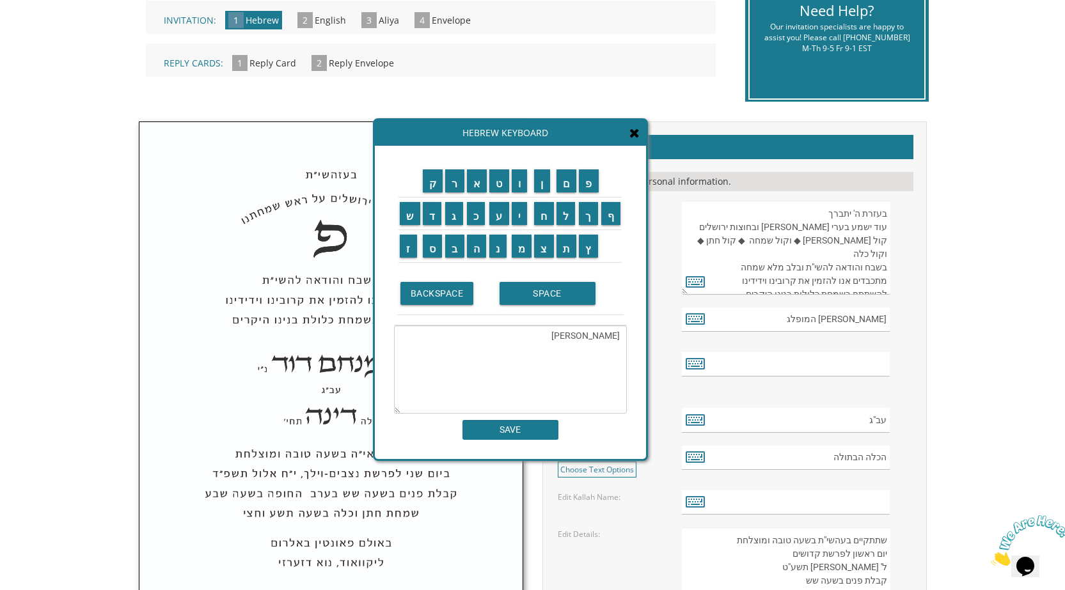
click at [636, 137] on icon at bounding box center [634, 133] width 10 height 13
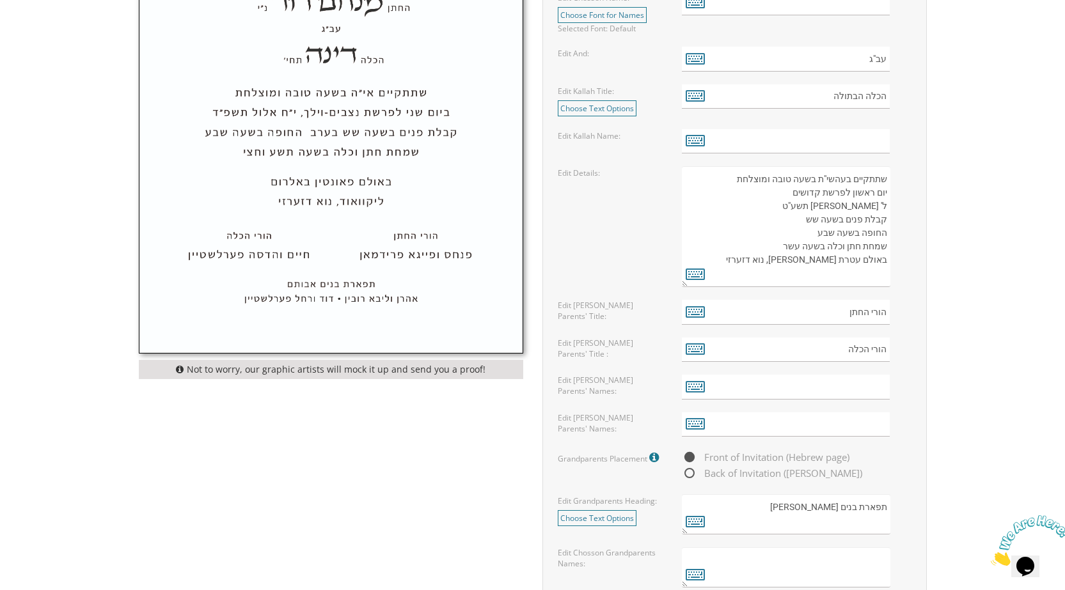
scroll to position [703, 0]
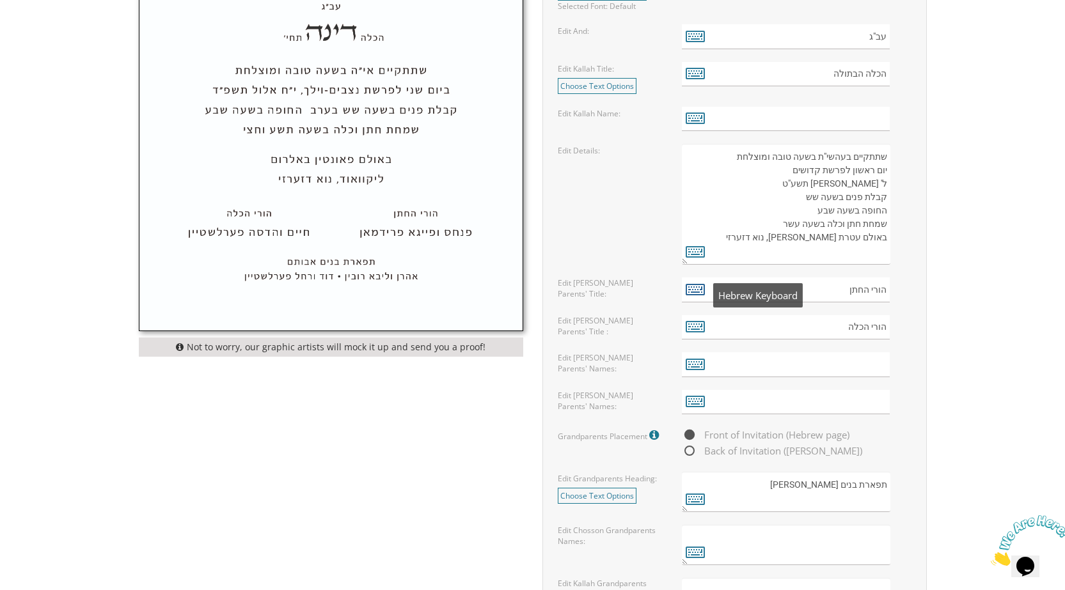
click at [694, 290] on icon at bounding box center [695, 289] width 19 height 18
type textarea "הורי החתן"
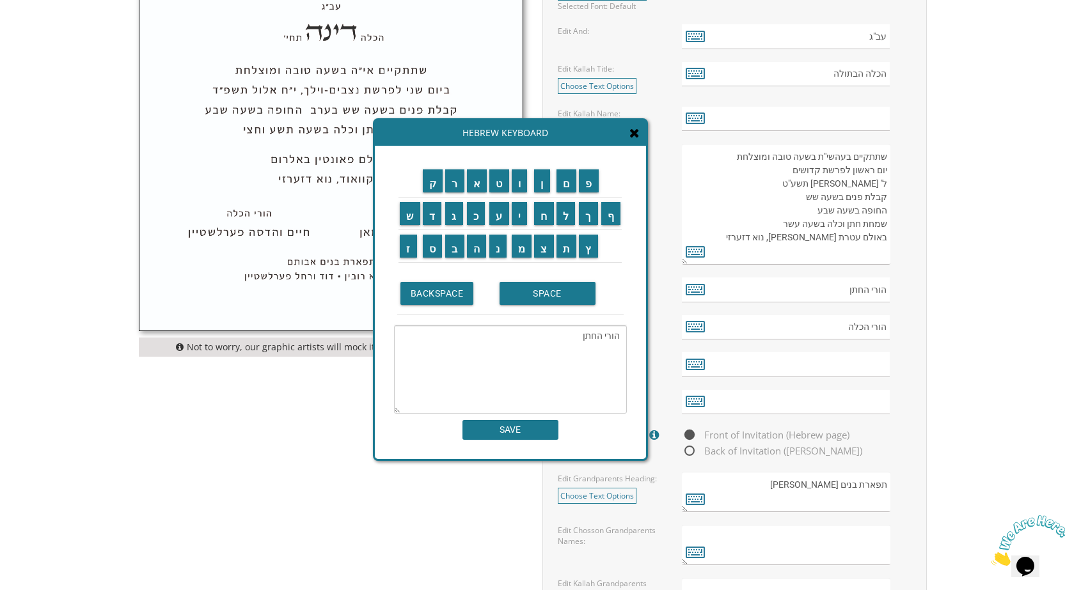
click at [636, 135] on icon at bounding box center [634, 133] width 10 height 13
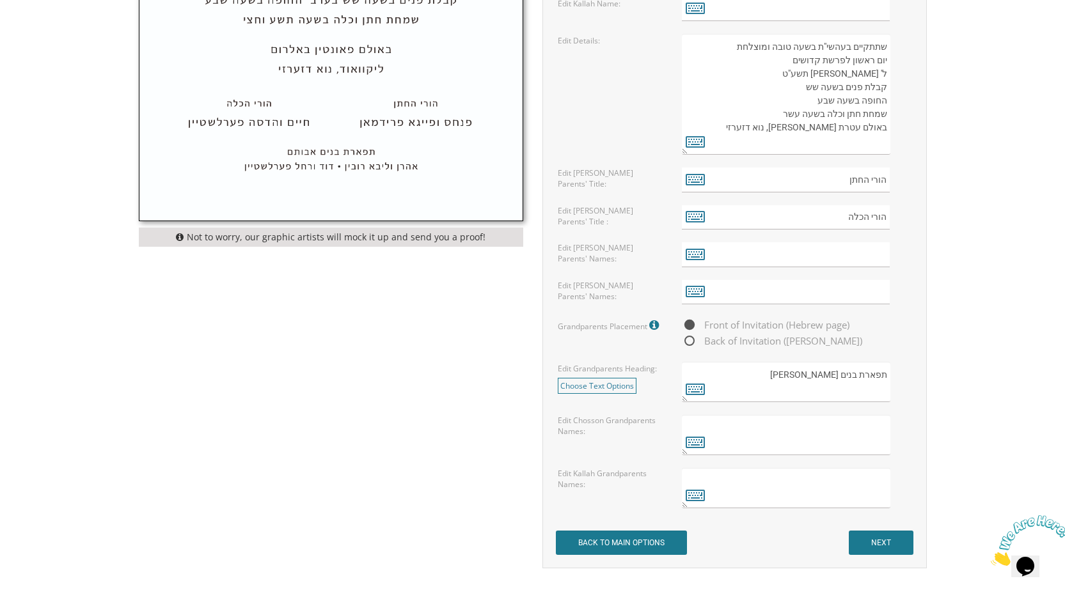
scroll to position [895, 0]
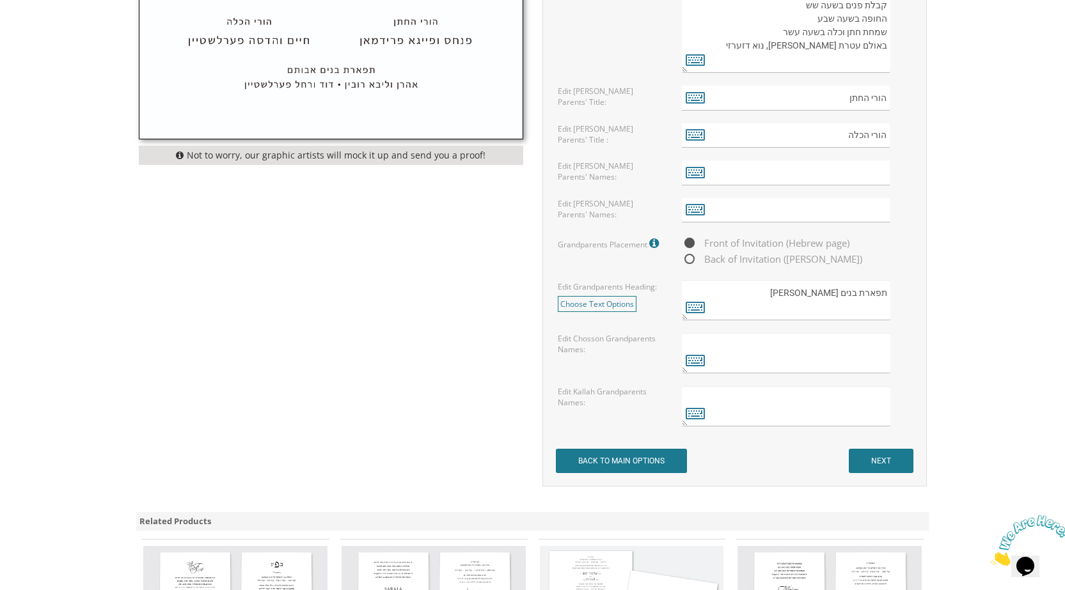
click at [691, 262] on span "Back of Invitation ([PERSON_NAME])" at bounding box center [772, 259] width 180 height 16
click at [690, 262] on input "Back of Invitation ([PERSON_NAME])" at bounding box center [686, 260] width 8 height 8
radio input "true"
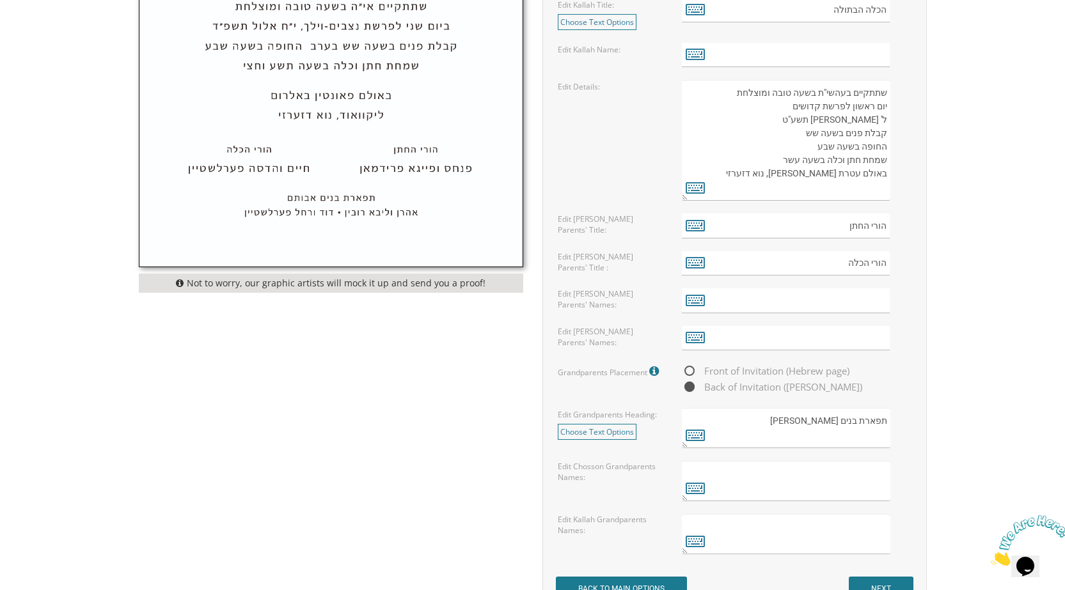
scroll to position [831, 0]
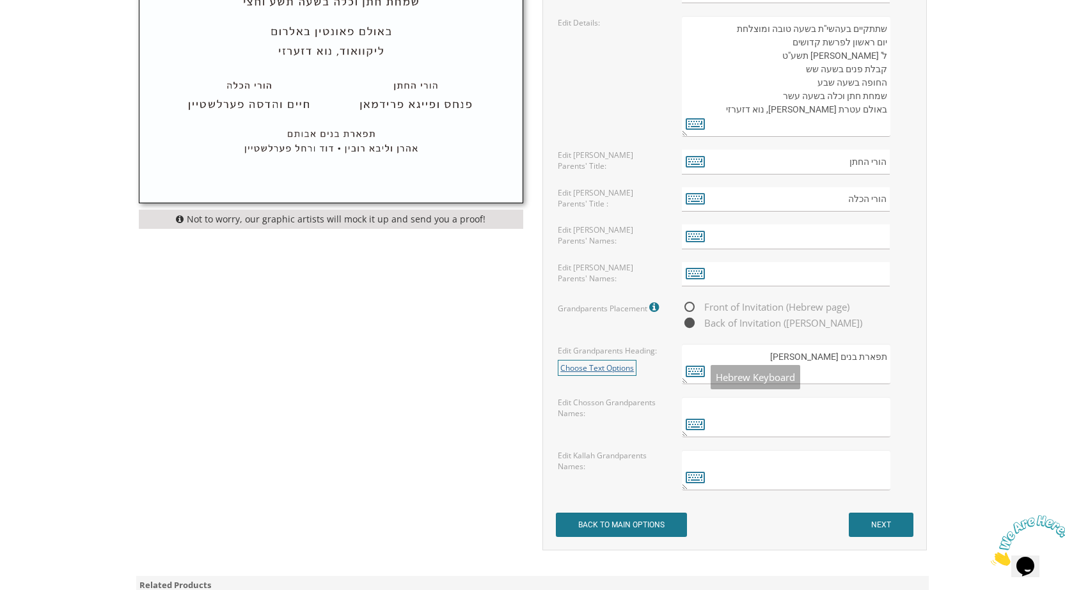
click at [634, 371] on link "Choose Text Options" at bounding box center [597, 368] width 79 height 16
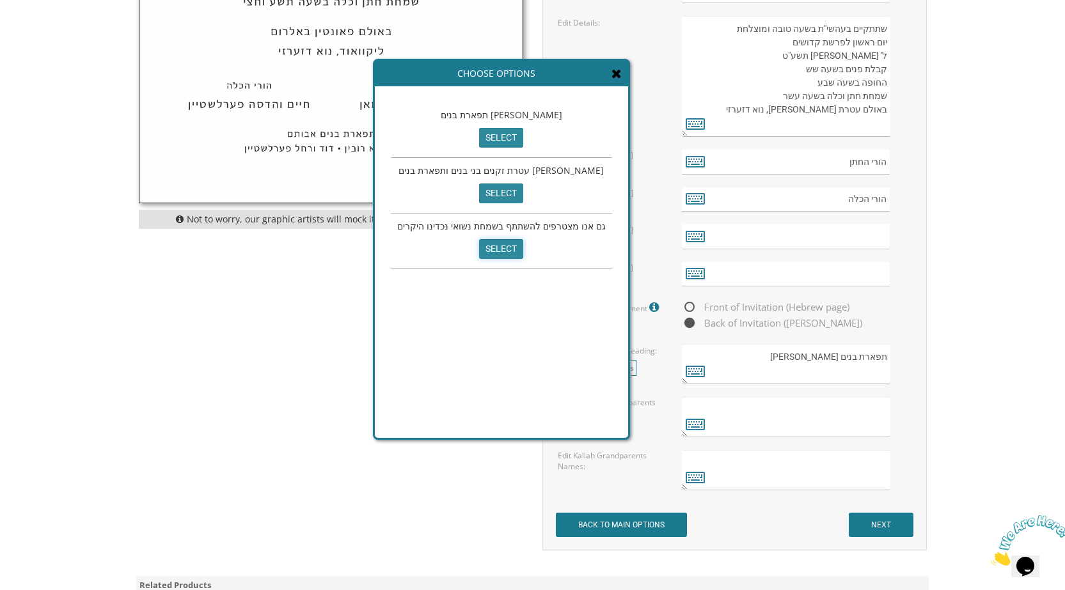
click at [508, 259] on input "select" at bounding box center [501, 249] width 44 height 20
type textarea "גם אנו מצטרפים להשתתף בשמחת נשואי נכדינו היקרים"
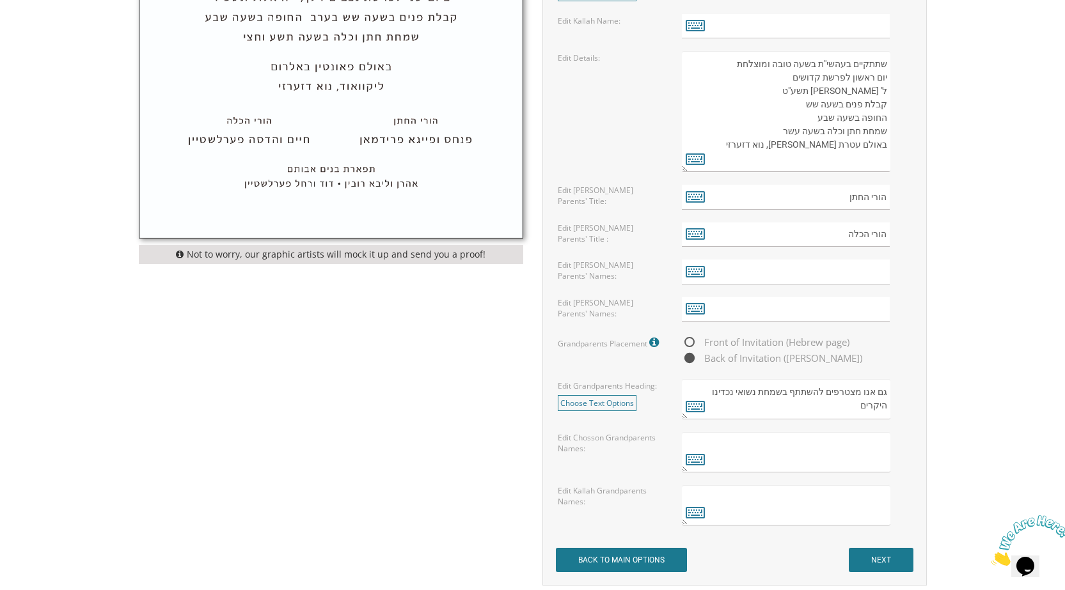
scroll to position [703, 0]
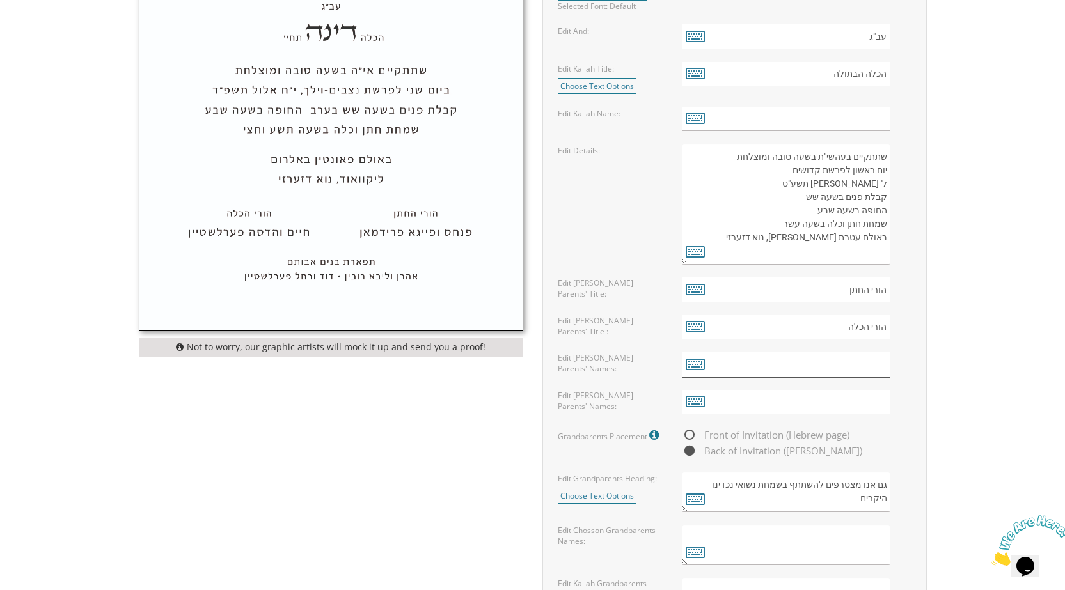
click at [879, 368] on input "text" at bounding box center [786, 364] width 208 height 25
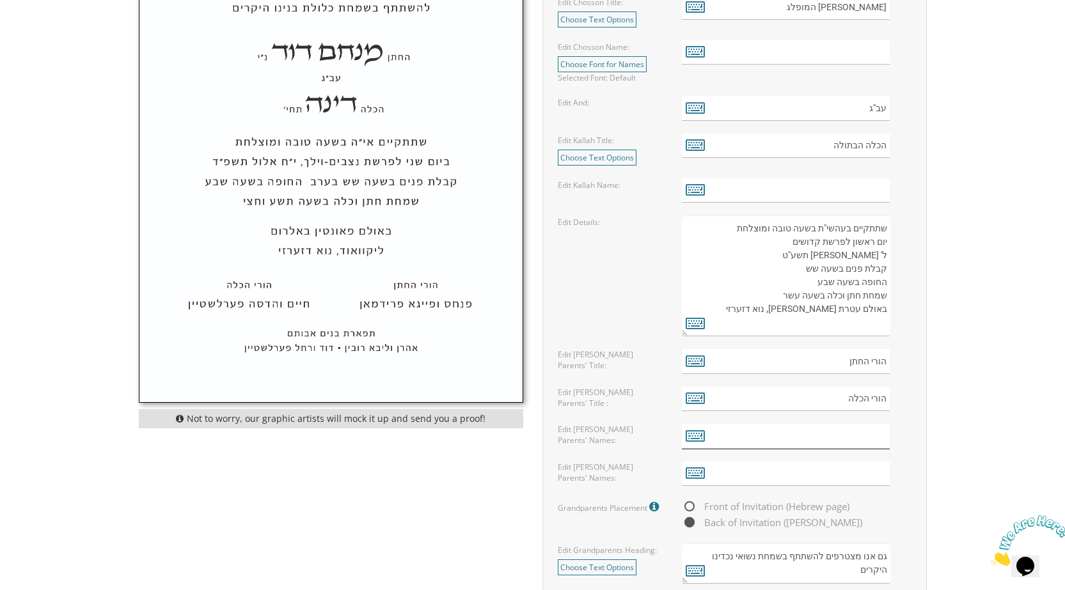
scroll to position [767, 0]
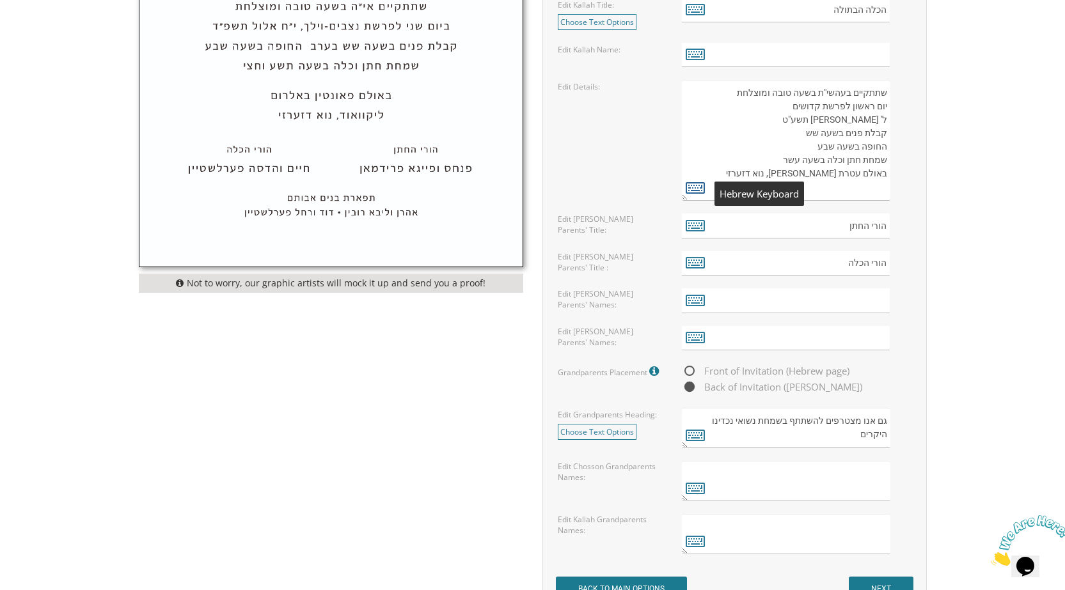
click at [686, 195] on icon at bounding box center [695, 187] width 19 height 18
type textarea "שתתקיים בעהשי"ת בשעה טובה ומוצלחת יום ראשון לפרשת קדושים ל' [PERSON_NAME] תשע"ט…"
